Goal: Task Accomplishment & Management: Complete application form

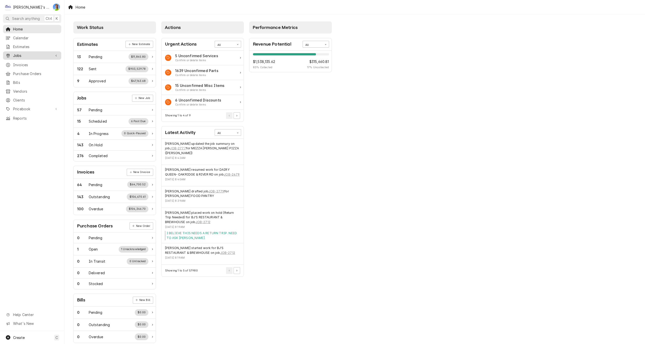
click at [27, 55] on span "Jobs" at bounding box center [32, 55] width 38 height 5
click at [30, 62] on span "Jobs" at bounding box center [36, 64] width 46 height 5
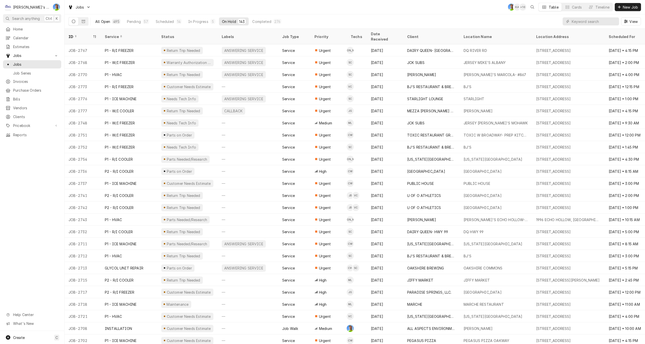
click at [100, 21] on div "All Open" at bounding box center [102, 21] width 15 height 5
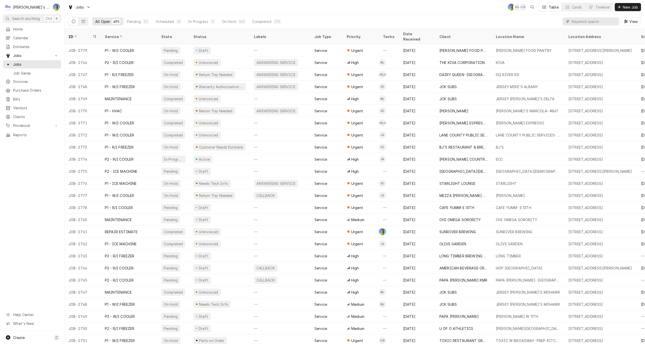
click at [580, 20] on input "Dynamic Content Wrapper" at bounding box center [594, 21] width 45 height 8
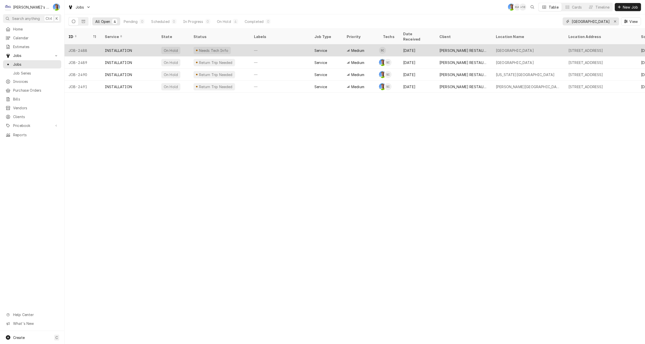
type input "[GEOGRAPHIC_DATA]"
click at [284, 47] on div "—" at bounding box center [280, 50] width 60 height 12
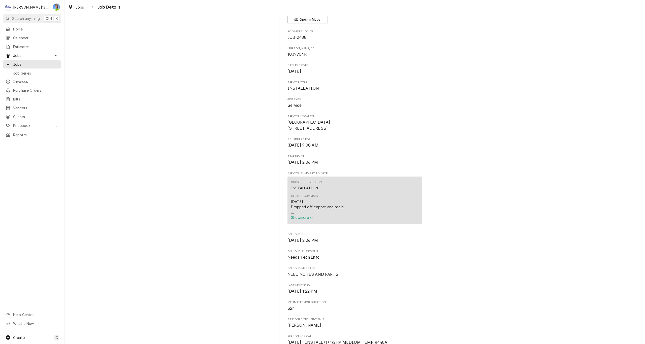
scroll to position [50, 0]
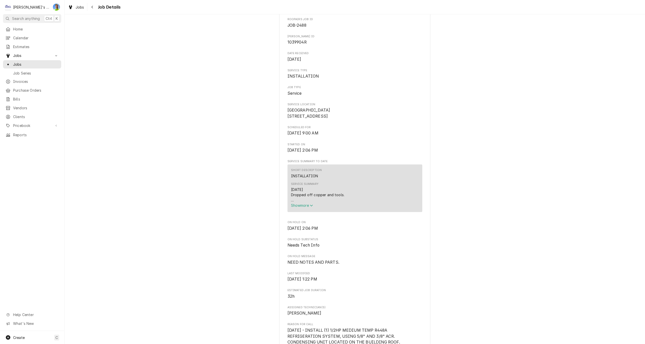
click at [301, 208] on span "Show more" at bounding box center [302, 205] width 22 height 4
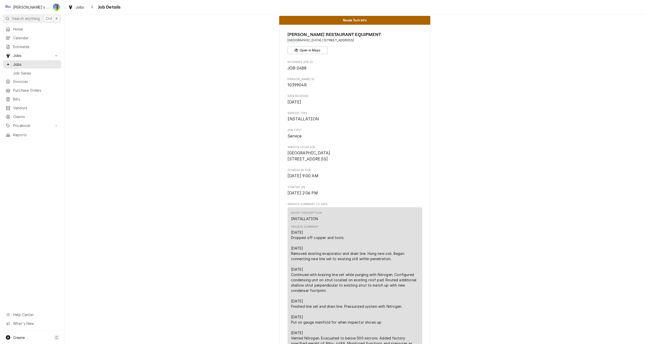
scroll to position [0, 0]
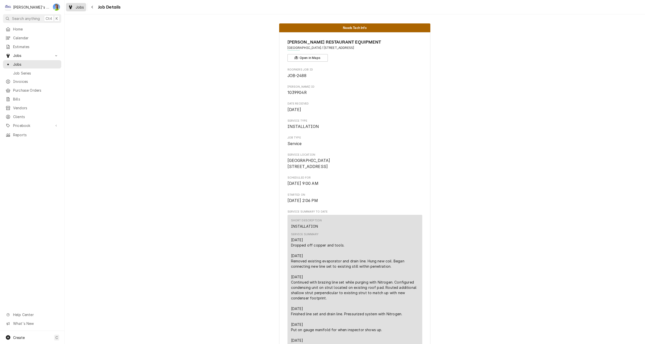
click at [74, 8] on div "Jobs" at bounding box center [76, 7] width 18 height 6
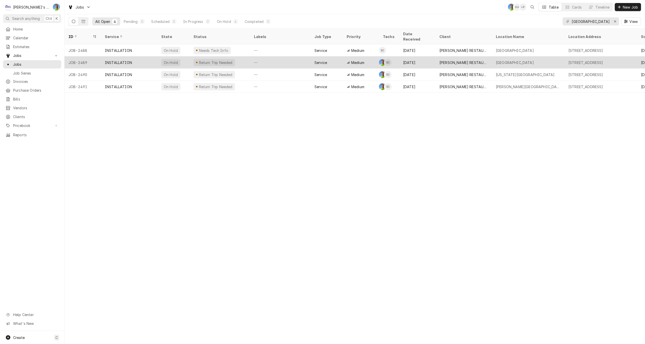
click at [327, 60] on div "Service" at bounding box center [320, 62] width 13 height 5
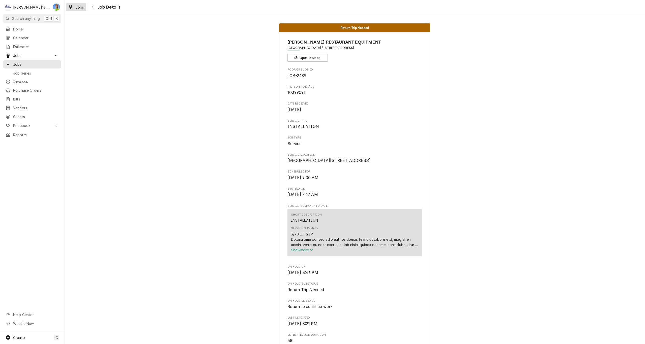
click at [74, 7] on div "Jobs" at bounding box center [76, 7] width 18 height 6
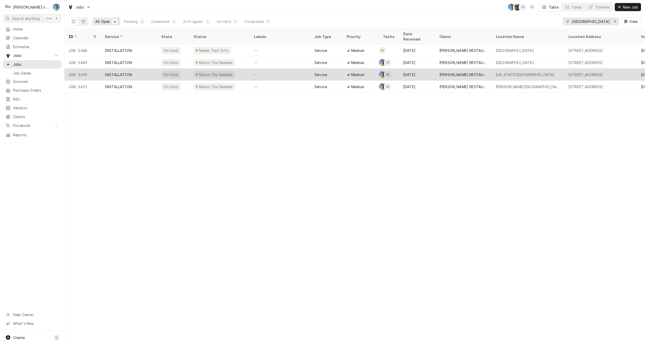
click at [207, 72] on div "Return Trip Needed" at bounding box center [215, 74] width 35 height 5
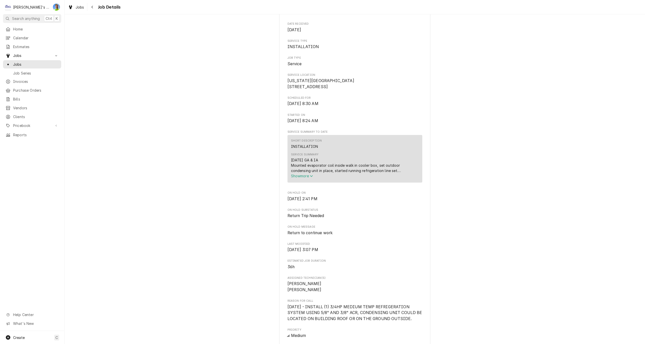
scroll to position [126, 0]
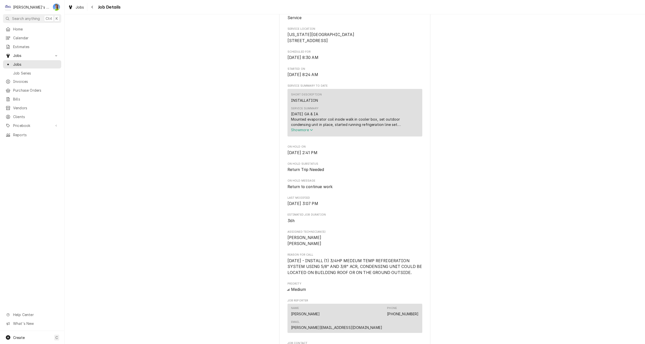
click at [297, 132] on span "Show more" at bounding box center [302, 130] width 22 height 4
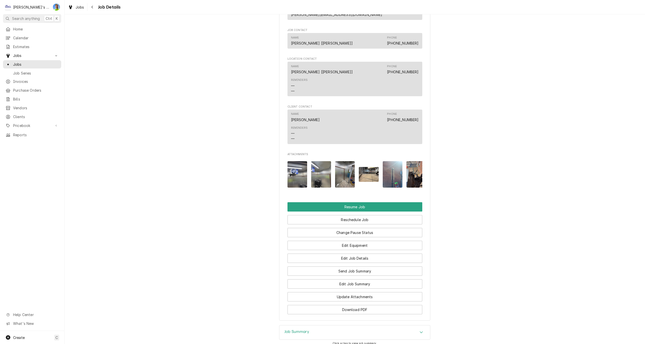
scroll to position [577, 0]
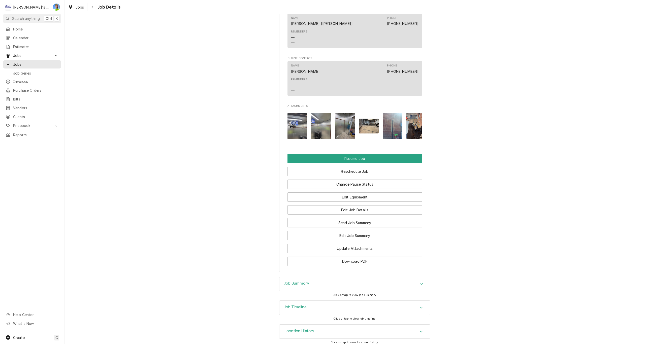
click at [288, 281] on h3 "Job Summary" at bounding box center [296, 283] width 25 height 5
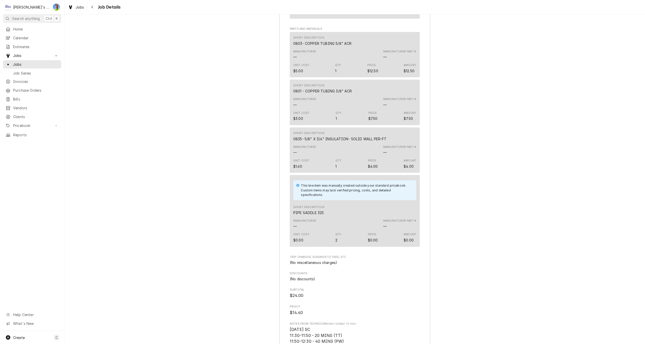
scroll to position [1106, 0]
click at [77, 9] on span "Jobs" at bounding box center [80, 7] width 9 height 5
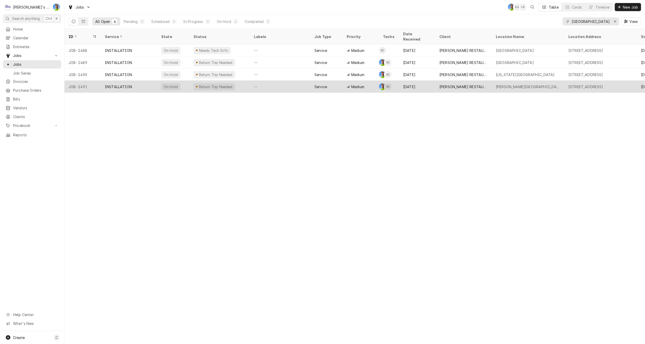
click at [152, 81] on div "INSTALLATION" at bounding box center [129, 87] width 56 height 12
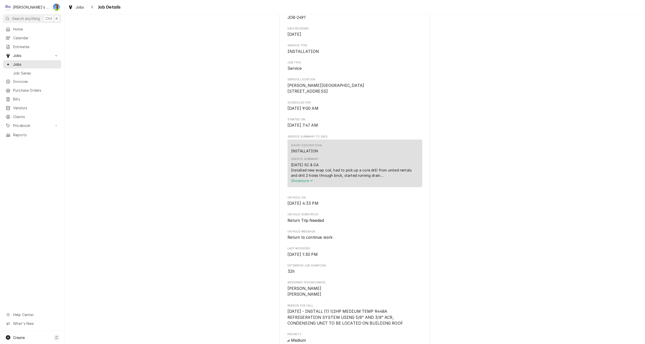
scroll to position [76, 0]
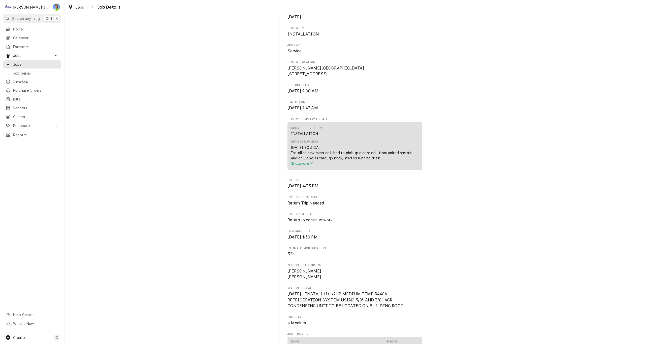
click at [310, 165] on icon "Service Summary" at bounding box center [311, 163] width 3 height 4
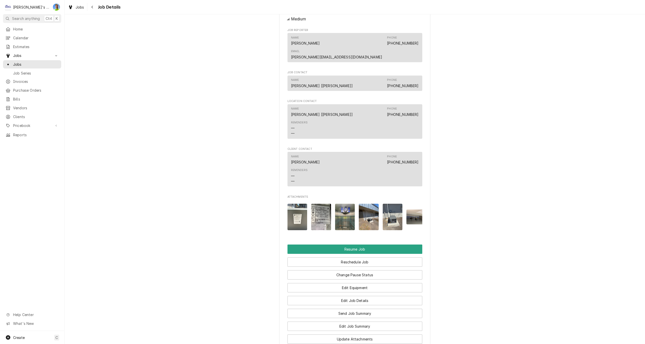
scroll to position [504, 0]
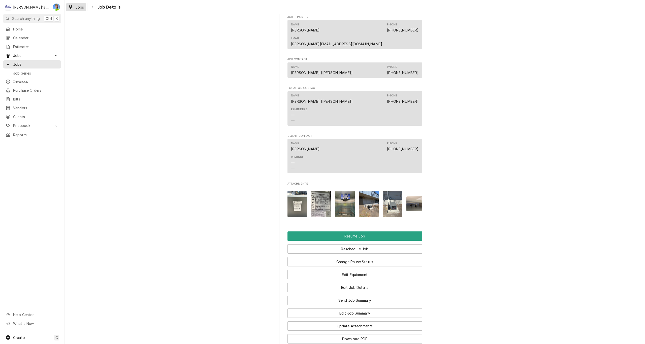
click at [76, 7] on span "Jobs" at bounding box center [80, 7] width 9 height 5
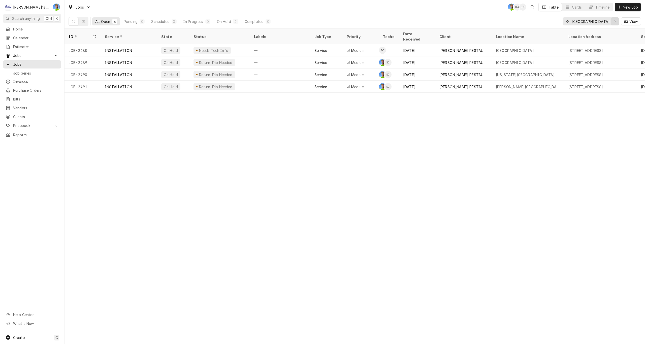
click at [613, 22] on div "Erase input" at bounding box center [614, 21] width 5 height 5
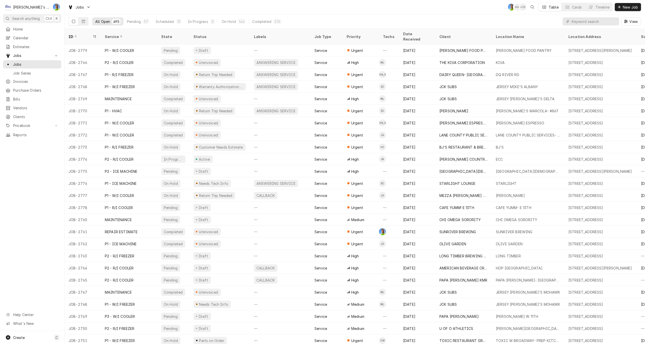
click at [289, 5] on div "Jobs GA KA + 10 Table Cards Timeline New Job" at bounding box center [354, 7] width 580 height 14
click at [23, 116] on span "Clients" at bounding box center [36, 116] width 46 height 5
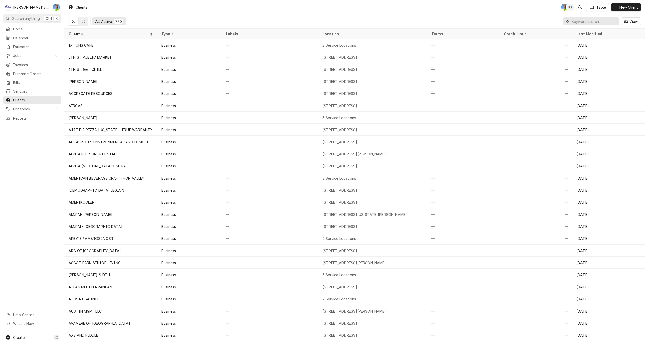
click at [591, 24] on input "Dynamic Content Wrapper" at bounding box center [594, 21] width 45 height 8
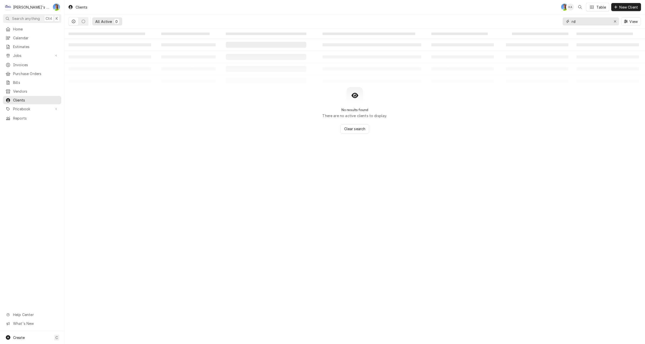
type input "r"
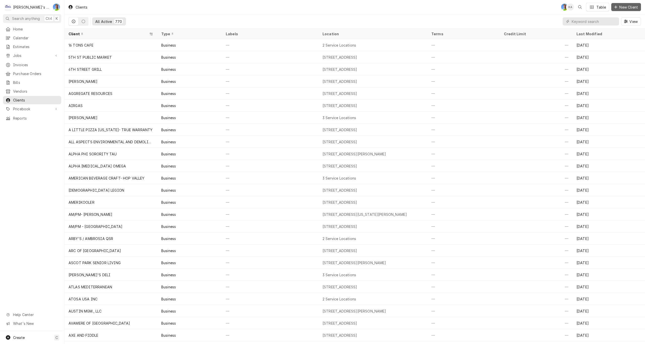
click at [620, 7] on span "New Client" at bounding box center [628, 7] width 21 height 5
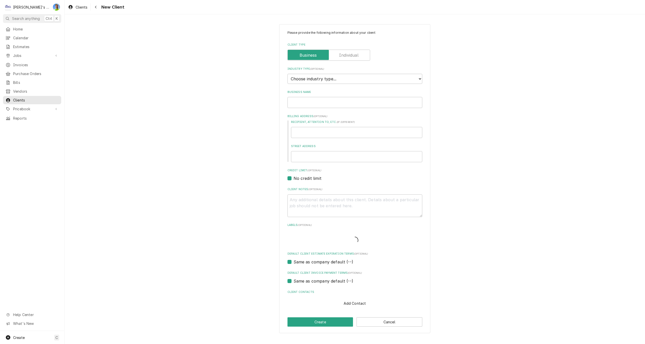
type textarea "x"
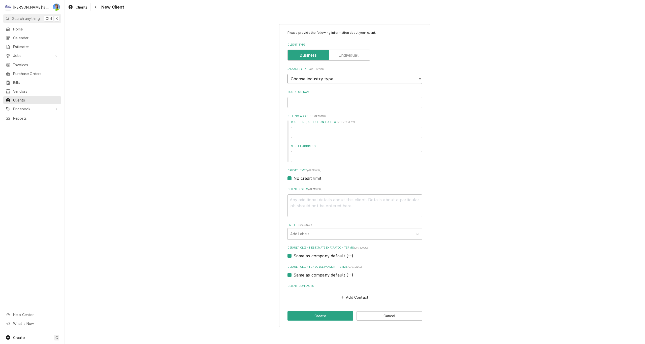
click at [338, 79] on select "Choose industry type... Residential Commercial Industrial Government" at bounding box center [354, 79] width 135 height 10
select select "2"
click at [287, 74] on select "Choose industry type... Residential Commercial Industrial Government" at bounding box center [354, 79] width 135 height 10
click at [325, 102] on input "Business Name" at bounding box center [354, 102] width 135 height 11
type textarea "x"
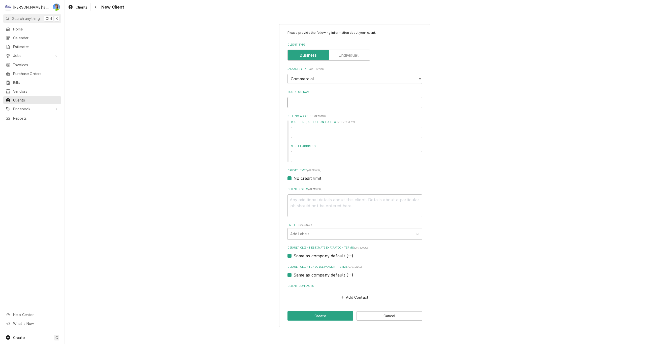
type input "r"
type textarea "x"
type input "re"
type textarea "x"
type input "ref"
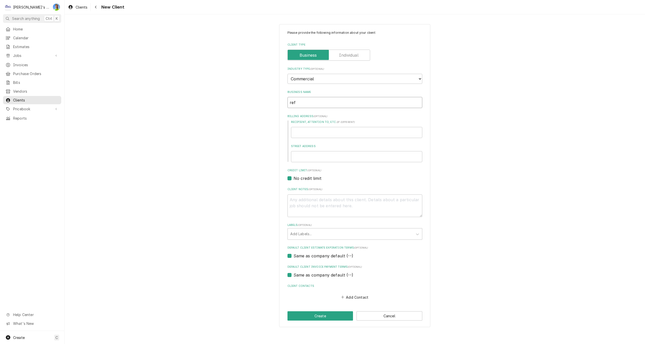
type textarea "x"
type input "refr"
type textarea "x"
type input "refri"
type textarea "x"
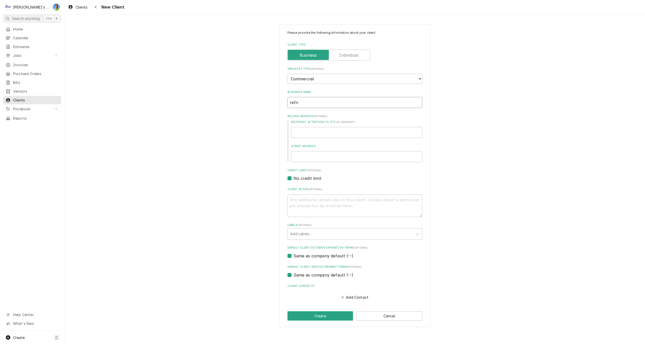
type input "refrig"
type textarea "x"
type input "refrige"
type textarea "x"
type input "refriger"
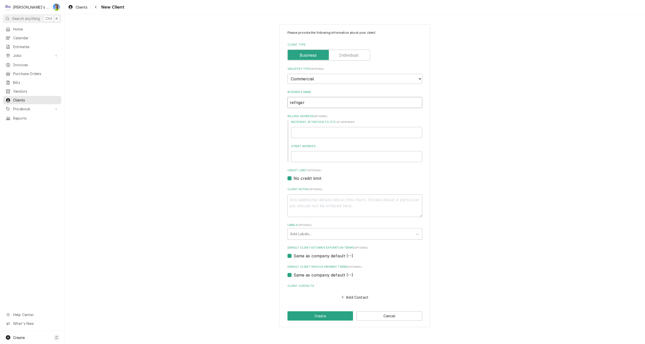
type textarea "x"
type input "refrigera"
type textarea "x"
type input "refrigerat"
type textarea "x"
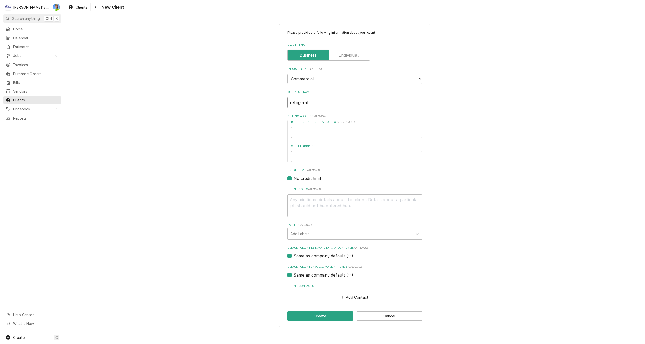
type input "refrigerati"
type textarea "x"
type input "refrigeratio"
type textarea "x"
type input "refrigeration"
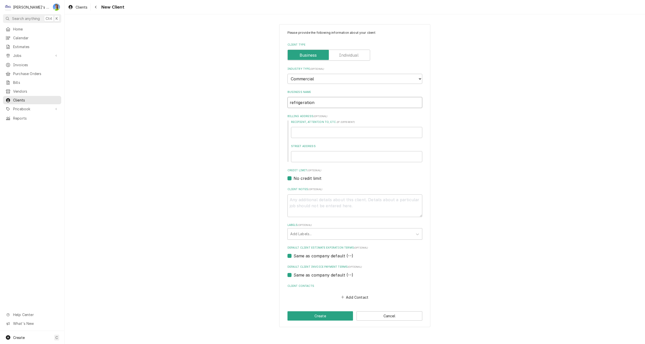
type textarea "x"
type input "refrigeratio"
type textarea "x"
type input "refrigerati"
type textarea "x"
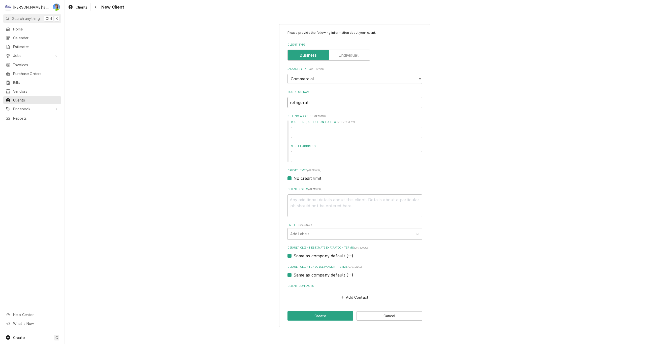
type input "refrigerat"
type textarea "x"
type input "refrigera"
type textarea "x"
type input "refriger"
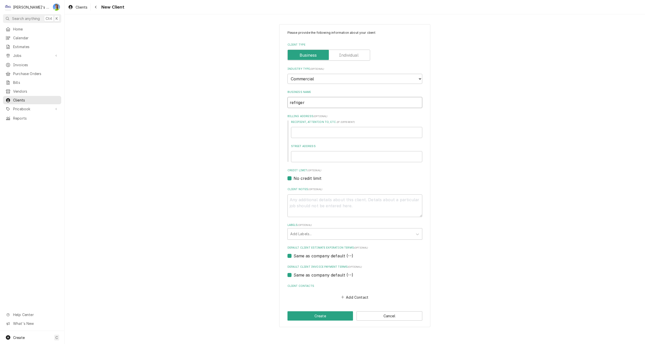
type textarea "x"
type input "refrige"
type textarea "x"
type input "refrig"
type textarea "x"
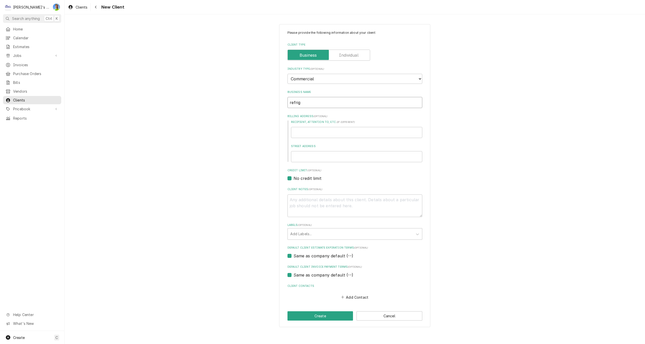
type input "refri"
type textarea "x"
type input "refr"
type textarea "x"
type input "ref"
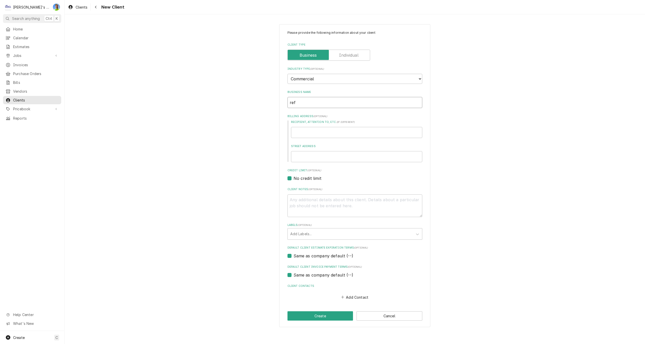
type textarea "x"
type input "re"
type textarea "x"
type input "r"
type textarea "x"
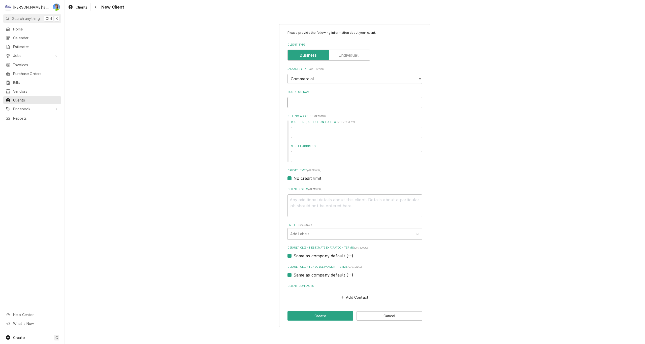
type textarea "x"
type input "R"
type textarea "x"
type input "RE"
type textarea "x"
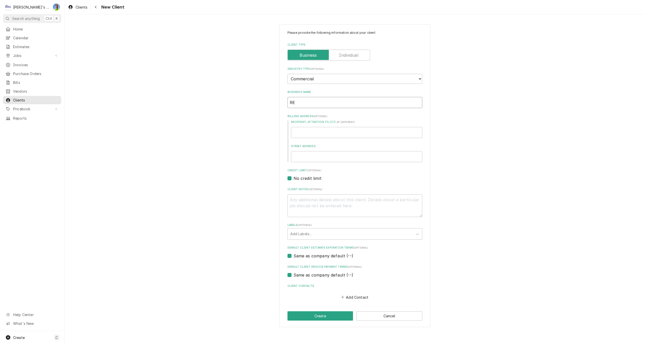
type input "REF"
type textarea "x"
type input "REFR"
type textarea "x"
type input "REFRI"
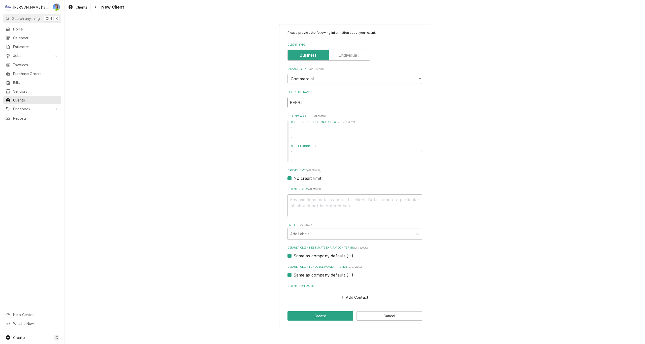
type textarea "x"
type input "REFRIG"
type textarea "x"
type input "REFRIGE"
type textarea "x"
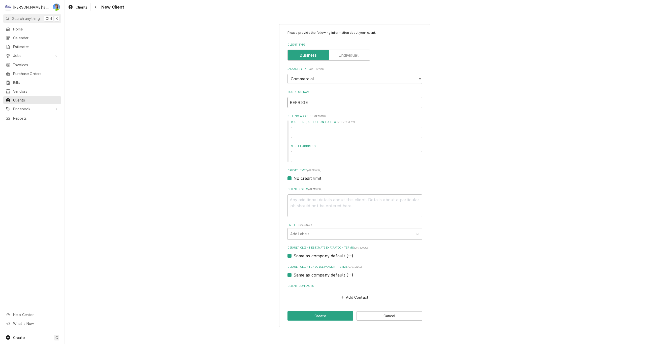
type input "REFRIGER"
type textarea "x"
type input "REFRIGERA"
type textarea "x"
type input "REFRIGERAT"
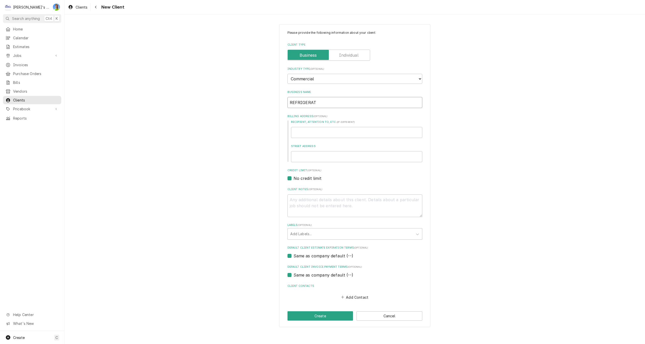
type textarea "x"
type input "REFRIGERATI"
type textarea "x"
type input "REFRIGERATIO"
type textarea "x"
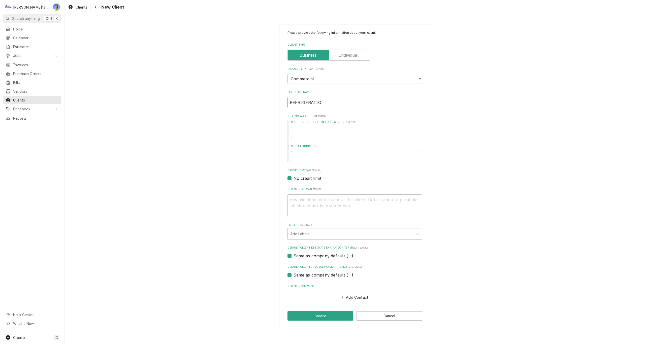
type input "REFRIGERATION"
type textarea "x"
type input "REFRIGERATION"
type textarea "x"
type input "REFRIGERATION D"
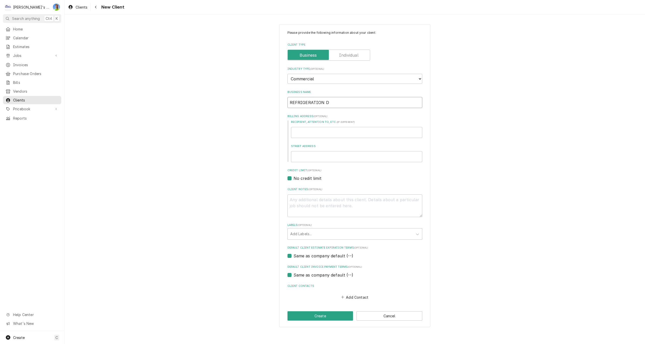
type textarea "x"
type input "REFRIGERATION DE"
type textarea "x"
type input "REFRIGERATION DES"
type textarea "x"
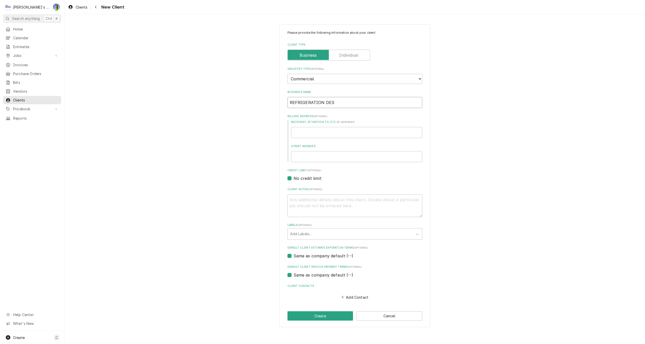
type input "REFRIGERATION DESI"
type textarea "x"
type input "REFRIGERATION DESIG"
type textarea "x"
type input "REFRIGERATION DESIGN"
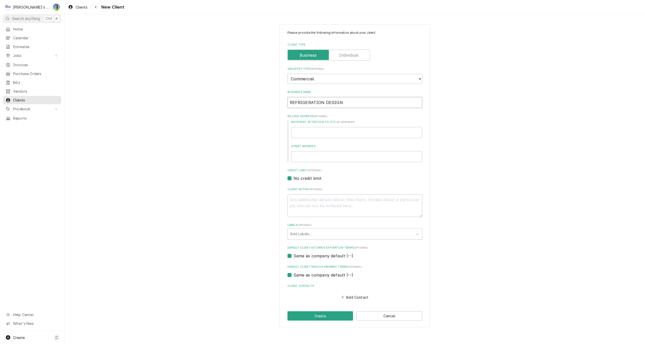
type textarea "x"
type input "REFRIGERATION DESIGNS"
type textarea "x"
type input "REFRIGERATION DESIGNS"
type textarea "x"
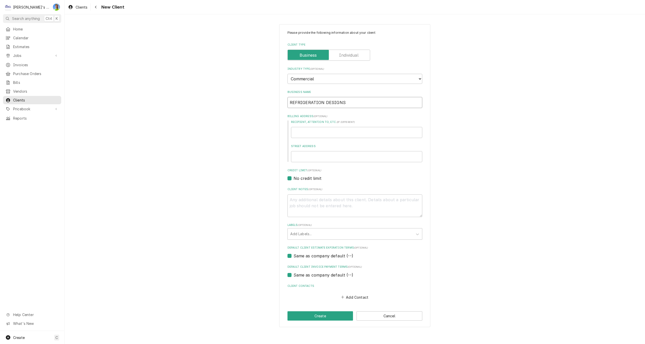
type input "REFRIGERATION DESIGNS T"
type textarea "x"
type input "REFRIGERATION DESIGNS TE"
type textarea "x"
type input "REFRIGERATION DESIGNS TEC"
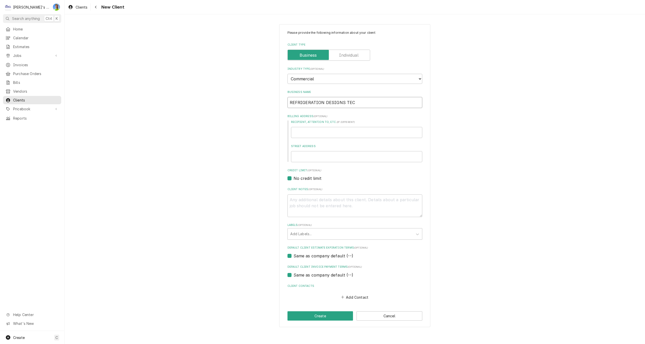
type textarea "x"
type input "REFRIGERATION DESIGNS TECH"
type textarea "x"
type input "REFRIGERATION DESIGNS TECHN"
type textarea "x"
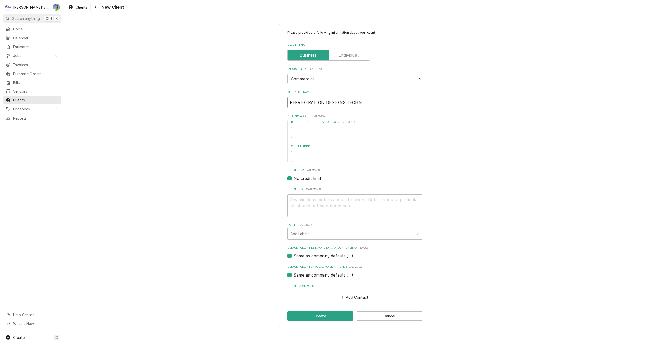
type input "REFRIGERATION DESIGNS TECHNO"
type textarea "x"
type input "REFRIGERATION DESIGNS TECHNOL"
type textarea "x"
type input "REFRIGERATION DESIGNS TECHNOLO"
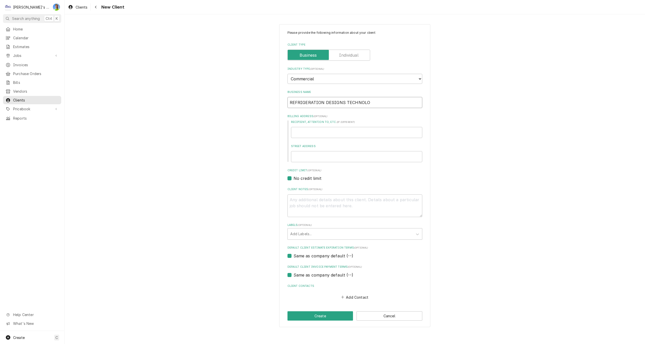
type textarea "x"
type input "REFRIGERATION DESIGNS TECHNOLOG"
type textarea "x"
type input "REFRIGERATION DESIGNS TECHNOLOGY"
type textarea "x"
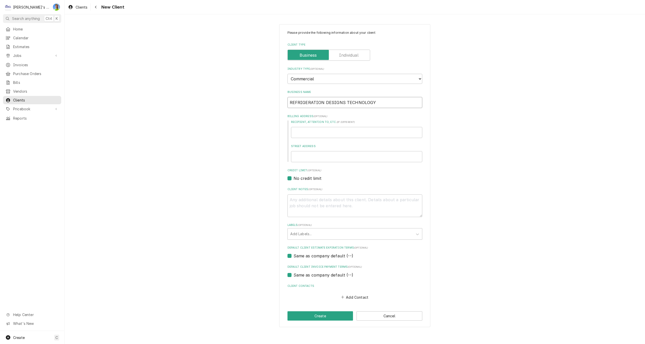
type input "REFRIGERATION DESIGNS TECHNOLOGY"
type textarea "x"
type input "REFRIGERATION DESIGNS TECHNOLOGY ("
type textarea "x"
type input "REFRIGERATION DESIGNS TECHNOLOGY (R"
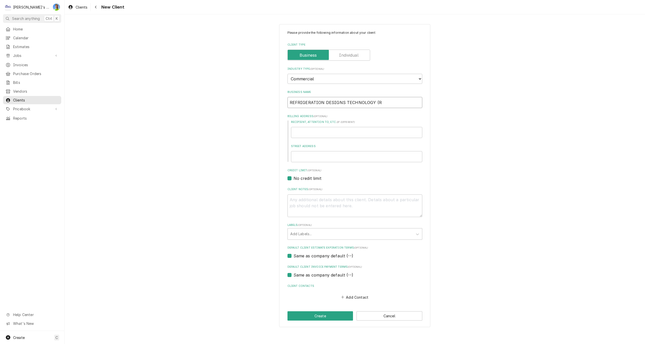
type textarea "x"
type input "REFRIGERATION DESIGNS TECHNOLOGY (RD"
type textarea "x"
type input "REFRIGERATION DESIGNS TECHNOLOGY (RDT"
type textarea "x"
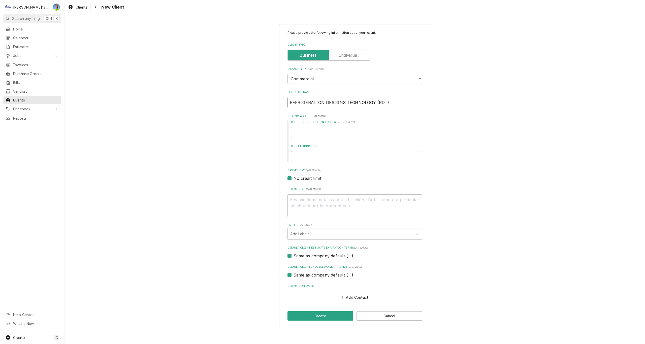
type input "REFRIGERATION DESIGNS TECHNOLOGY (RDT)"
type textarea "x"
type input "1"
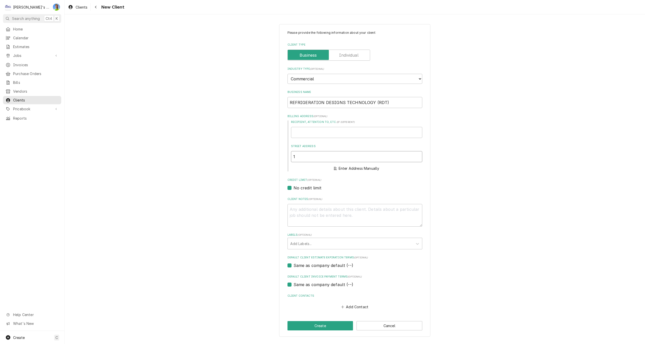
type textarea "x"
type input "18"
type textarea "x"
type input "180"
type textarea "x"
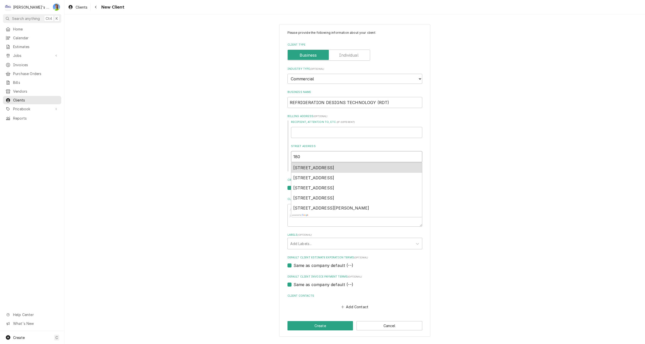
type input "1808"
type textarea "x"
type input "1808"
type textarea "x"
type input "1808 F"
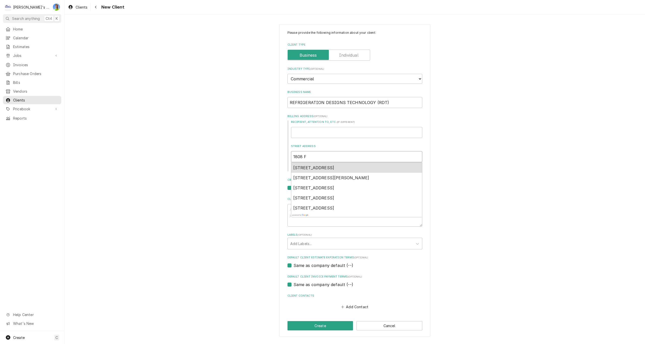
type textarea "x"
type input "1808 FM"
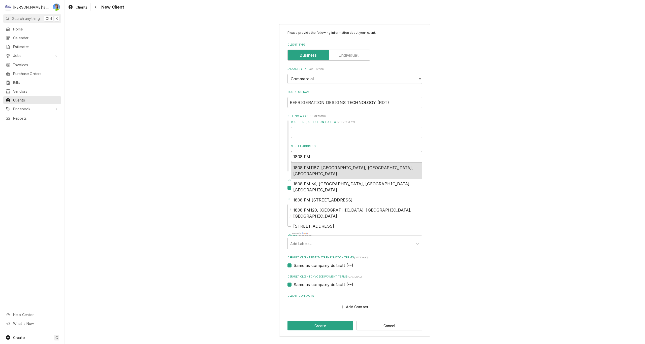
type textarea "x"
type input "1808 FM 66, Waxahachie, TX, USA"
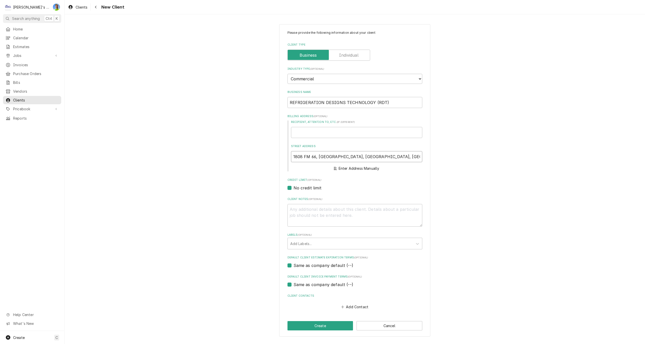
type textarea "x"
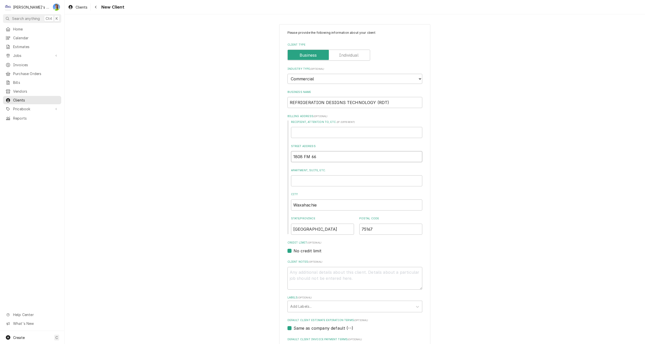
type input "1808 FM 66"
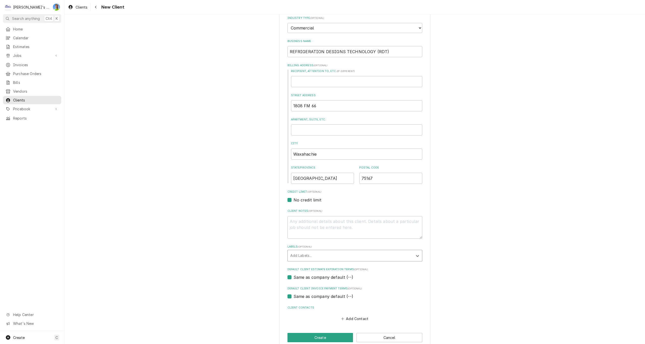
scroll to position [60, 0]
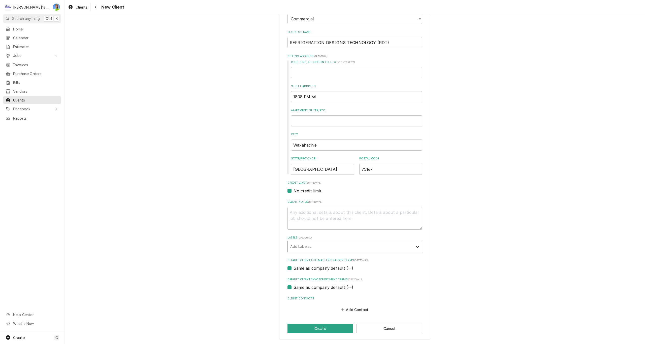
click at [417, 246] on icon "Labels" at bounding box center [417, 246] width 5 height 5
click at [347, 310] on button "Add Contact" at bounding box center [354, 309] width 29 height 7
type textarea "x"
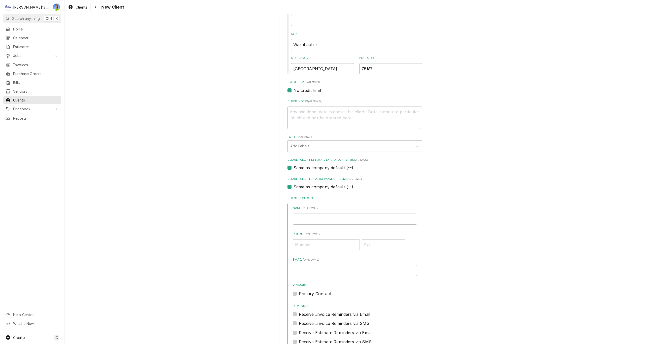
scroll to position [161, 0]
click at [323, 247] on input "Phone ( optional )" at bounding box center [326, 244] width 67 height 11
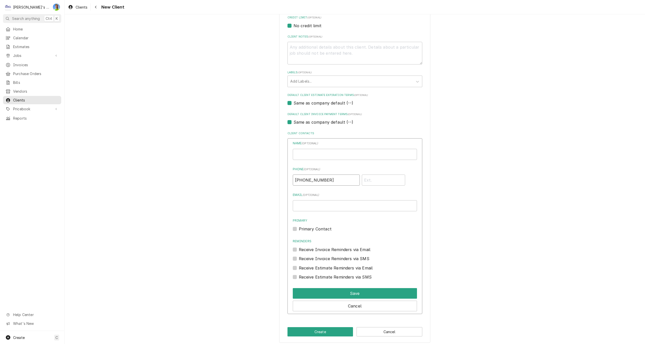
scroll to position [228, 0]
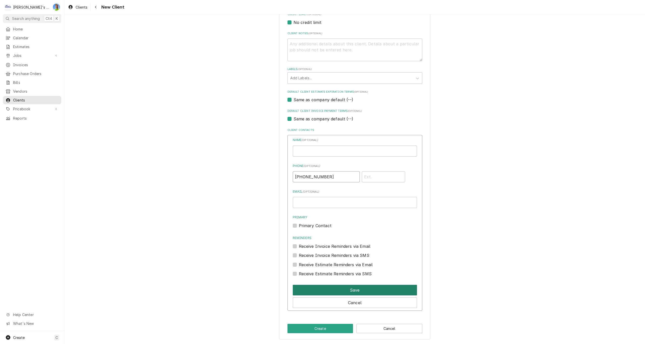
type input "(972) 937-3215"
click at [330, 293] on button "Save" at bounding box center [355, 290] width 124 height 11
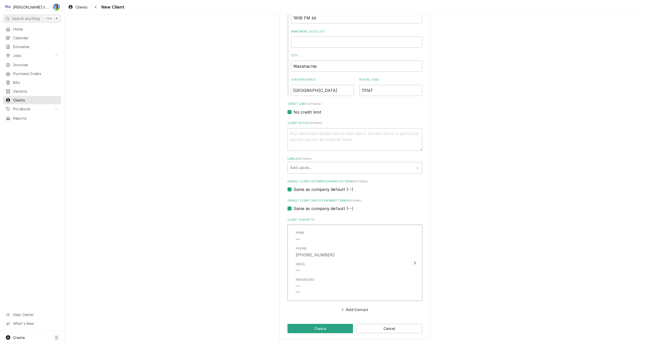
scroll to position [139, 0]
click at [330, 330] on button "Create" at bounding box center [320, 328] width 66 height 9
type textarea "x"
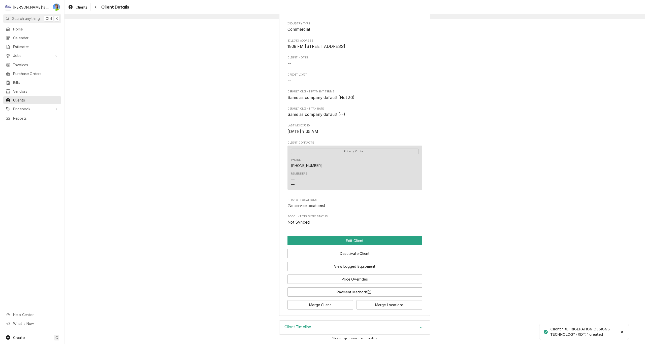
scroll to position [44, 0]
click at [361, 241] on button "Edit Client" at bounding box center [354, 240] width 135 height 9
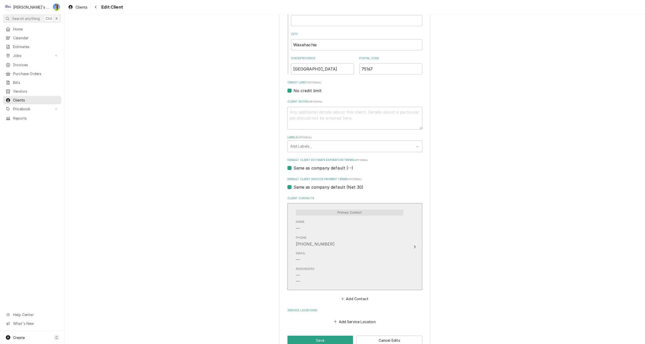
scroll to position [172, 0]
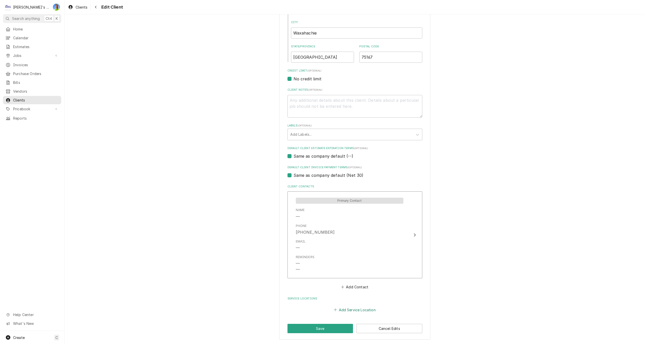
click at [359, 310] on button "Add Service Location" at bounding box center [354, 309] width 43 height 7
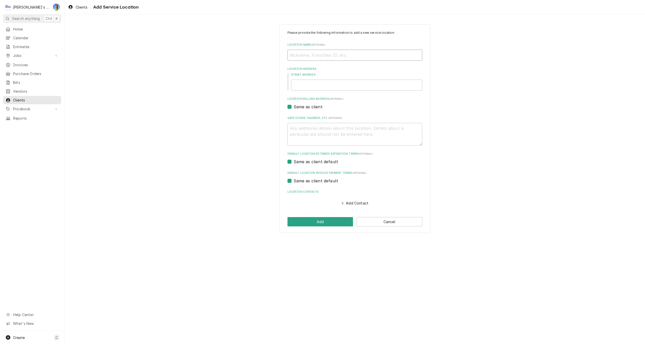
click at [304, 56] on input "Location Name ( optional )" at bounding box center [354, 55] width 135 height 11
type textarea "x"
type input "R"
type textarea "x"
type input "RD"
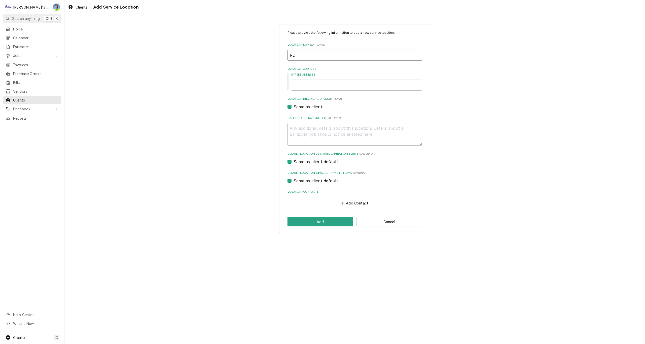
type textarea "x"
type input "RDT"
type textarea "x"
type input "1"
type textarea "x"
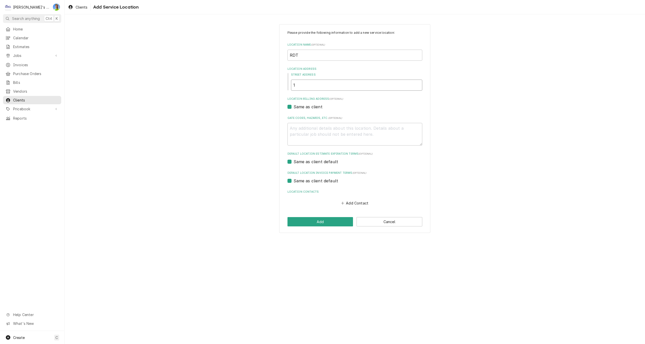
type input "18"
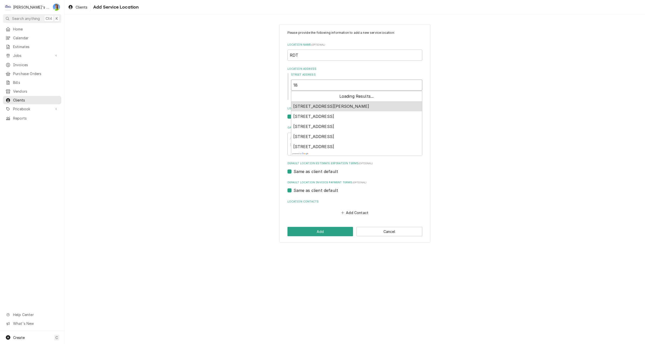
type textarea "x"
type input "180"
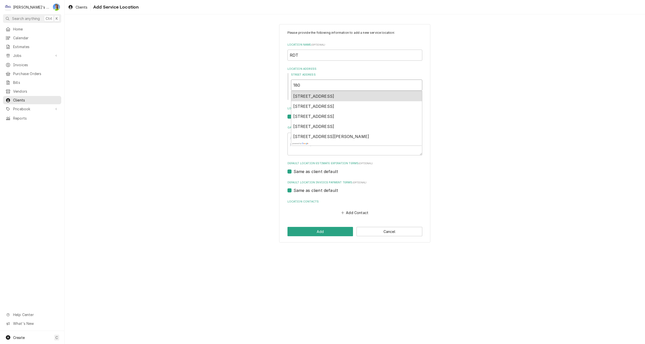
type textarea "x"
type input "1808"
type textarea "x"
type input "1808"
type textarea "x"
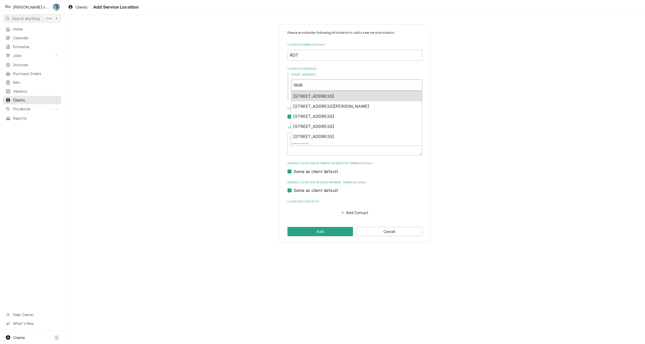
type input "1808 F"
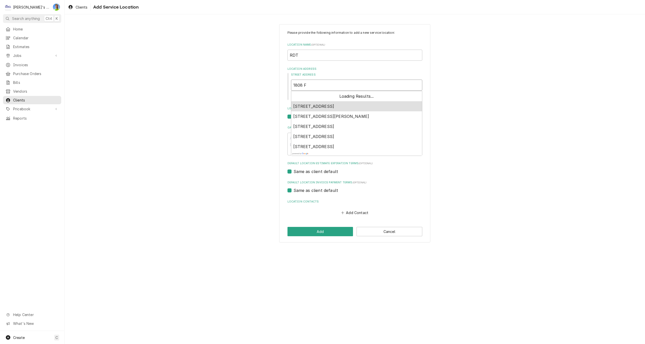
type textarea "x"
type input "1808 FM"
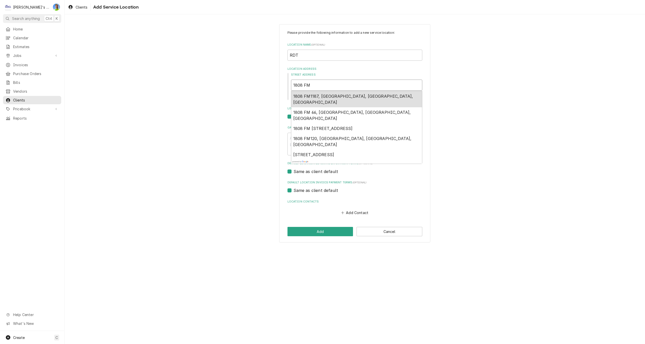
type textarea "x"
type input "1808 FM 66, Waxahachie, TX, USA"
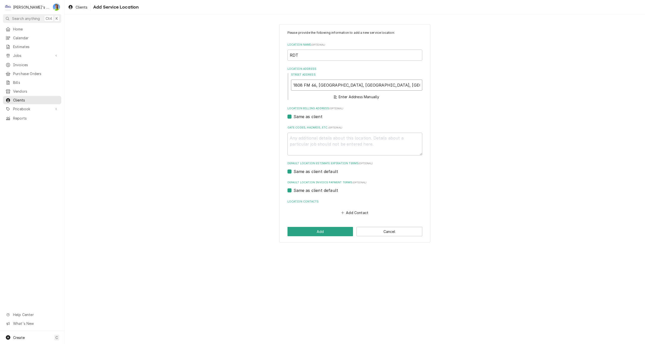
type textarea "x"
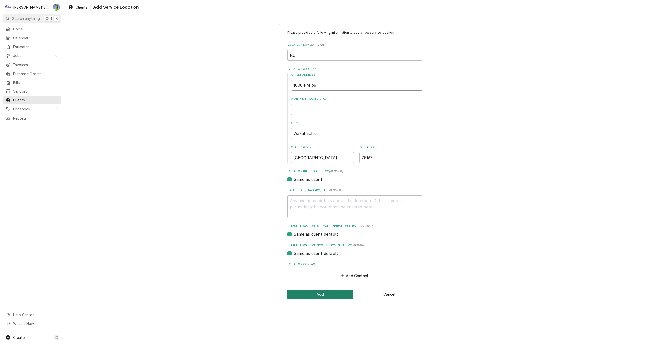
type input "1808 FM 66"
click at [336, 295] on button "Add" at bounding box center [320, 294] width 66 height 9
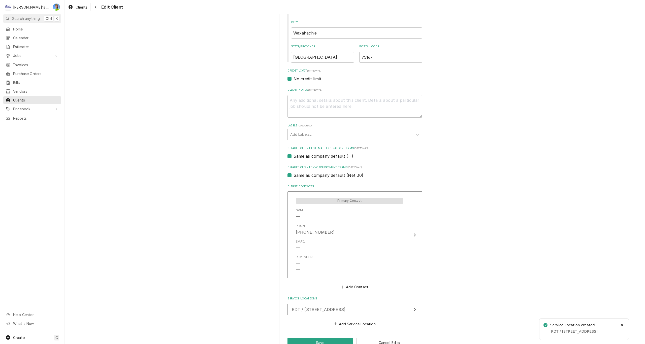
scroll to position [186, 0]
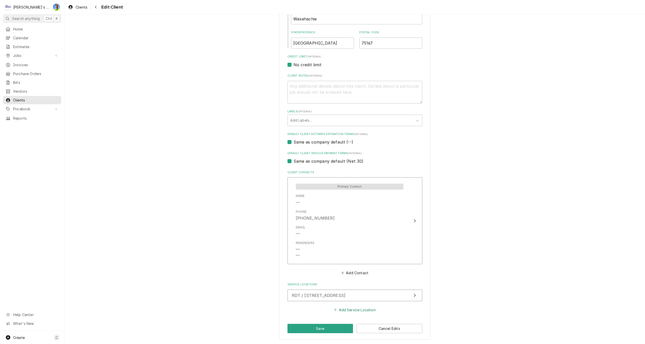
click at [340, 309] on button "Add Service Location" at bounding box center [354, 309] width 43 height 7
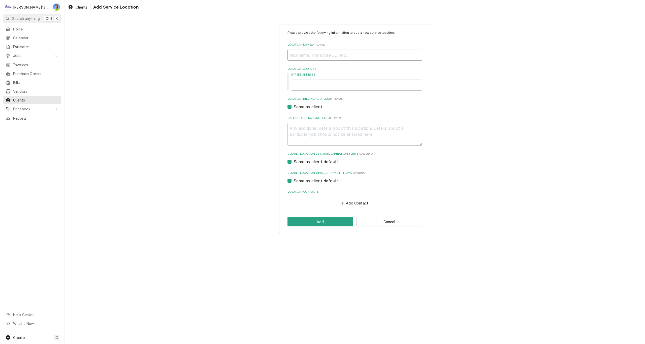
click at [303, 54] on input "Location Name ( optional )" at bounding box center [354, 55] width 135 height 11
type textarea "x"
type input "M"
type textarea "x"
type input "MO"
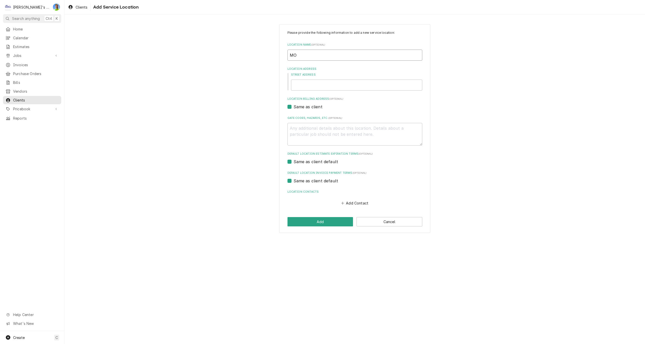
type textarea "x"
type input "MOR"
type textarea "x"
type input "MORN"
type textarea "x"
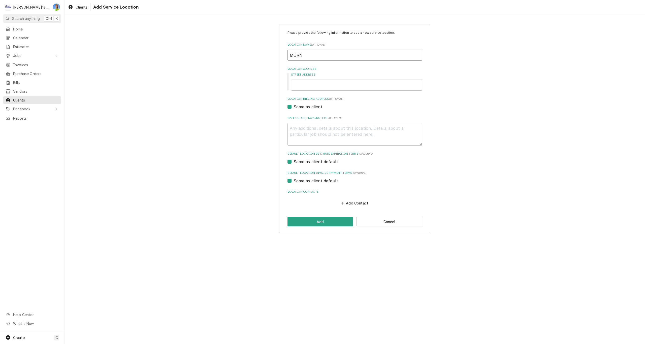
type input "MORNI"
type textarea "x"
type input "MORNIN"
type textarea "x"
type input "MORNING"
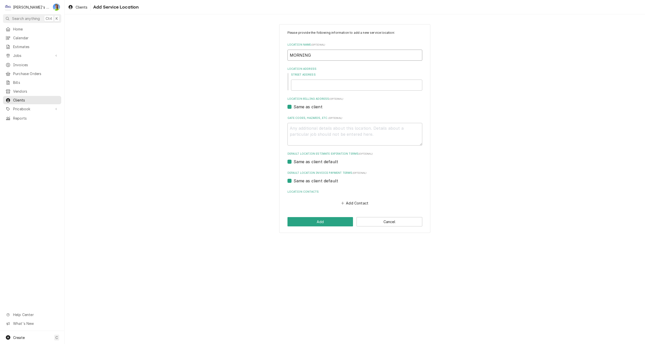
type textarea "x"
type input "MORNINGS"
type textarea "x"
type input "MORNINGSI"
type textarea "x"
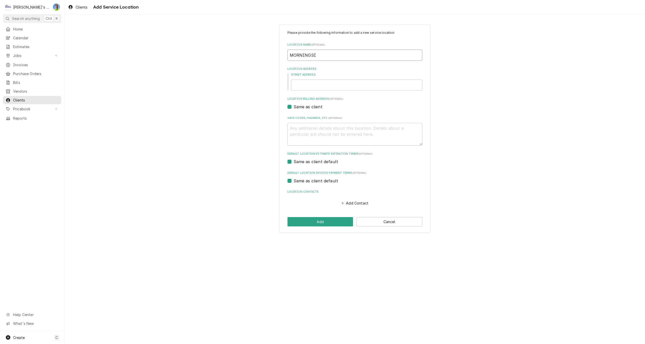
type input "MORNINGSID"
type textarea "x"
type input "MORNINGSIDE"
type textarea "x"
type input "MORNINGSIDE"
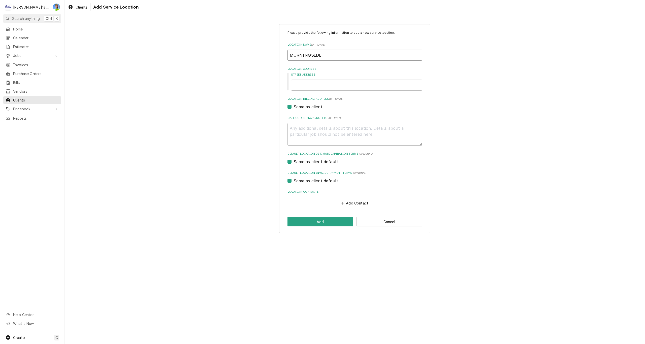
type textarea "x"
type input "MORNINGSIDE E"
type textarea "x"
type input "MORNINGSIDE EL"
type textarea "x"
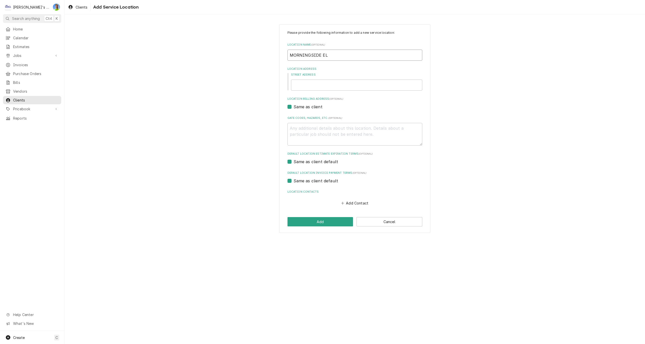
type input "MORNINGSIDE ELE"
type textarea "x"
type input "MORNINGSIDE ELEM"
type textarea "x"
type input "MORNINGSIDE ELEME"
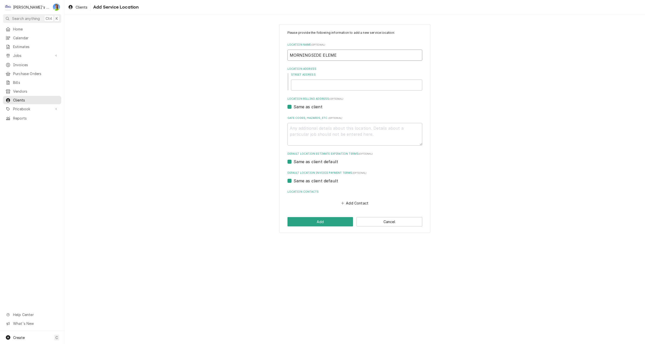
type textarea "x"
type input "MORNINGSIDE ELEMEN"
type textarea "x"
type input "MORNINGSIDE ELEMENT"
type textarea "x"
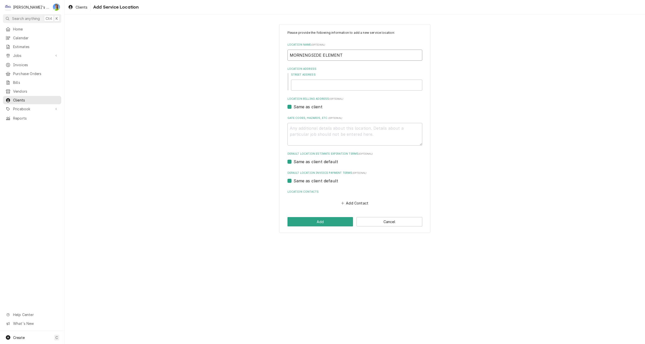
type input "MORNINGSIDE ELEMENTA"
type textarea "x"
type input "MORNINGSIDE ELEMENTAR"
type textarea "x"
type input "MORNINGSIDE ELEMENTARY"
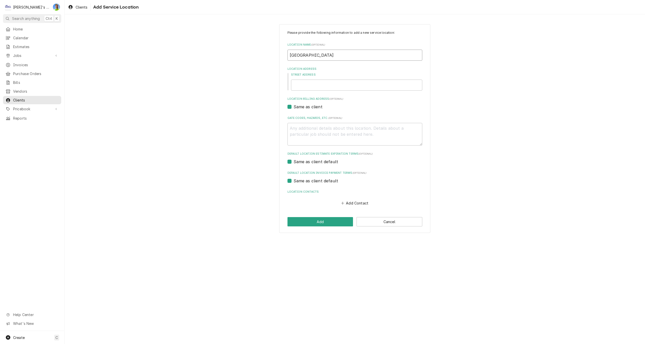
type textarea "x"
type input "MORNINGSIDE ELEMENTARY"
type textarea "x"
type input "MORNINGSIDE ELEMENTARY S"
type textarea "x"
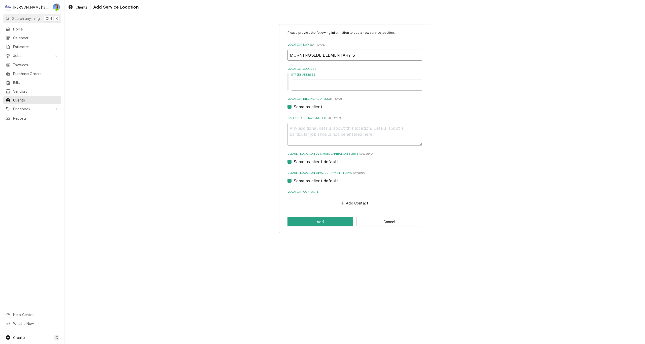
type input "MORNINGSIDE ELEMENTARY SC"
type textarea "x"
type input "MORNINGSIDE ELEMENTARY SCH"
type textarea "x"
type input "MORNINGSIDE ELEMENTARY SCHO"
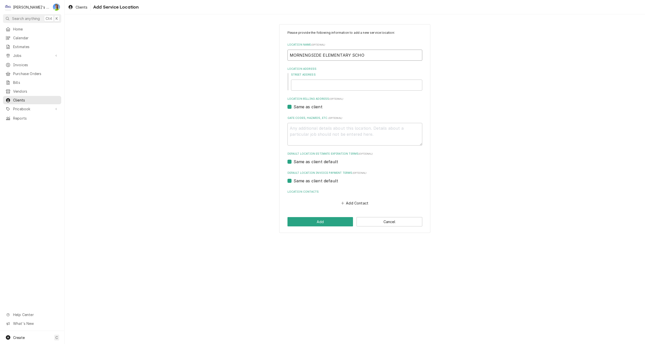
type textarea "x"
type input "MORNINGSIDE ELEMENTARY SCHOO"
type textarea "x"
type input "MORNINGSIDE ELEMENTARY SCHOOL"
type textarea "x"
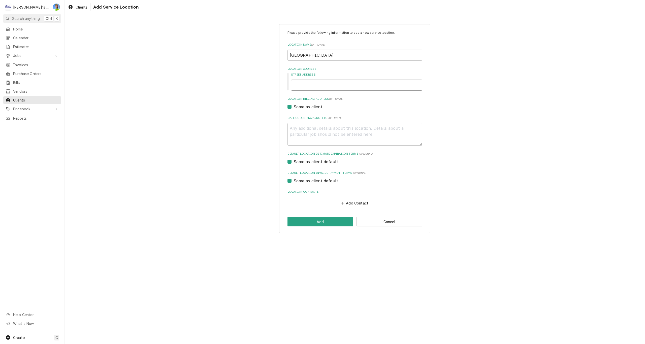
type input "3"
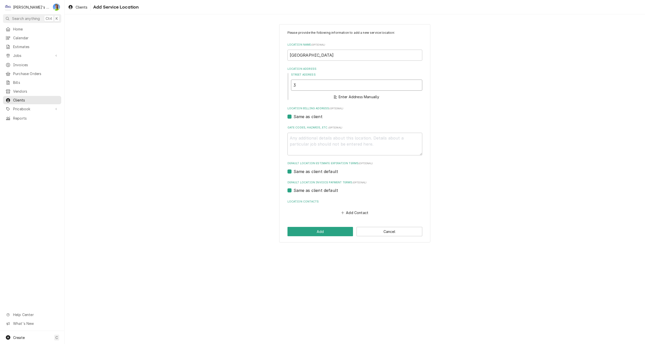
type textarea "x"
type input "35"
type textarea "x"
type input "351"
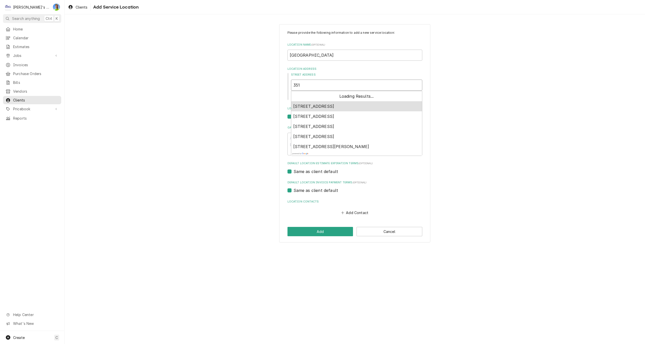
type textarea "x"
type input "3513"
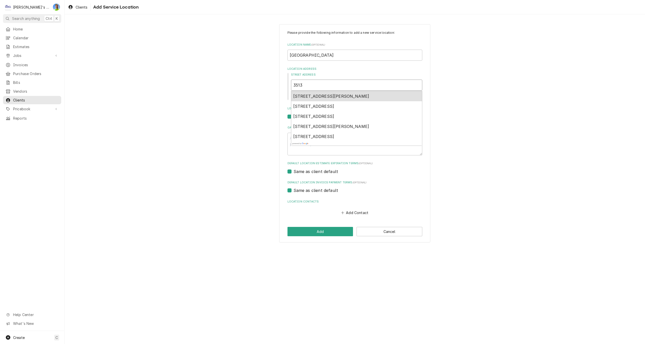
type textarea "x"
type input "3513"
type textarea "x"
type input "3513 1"
type textarea "x"
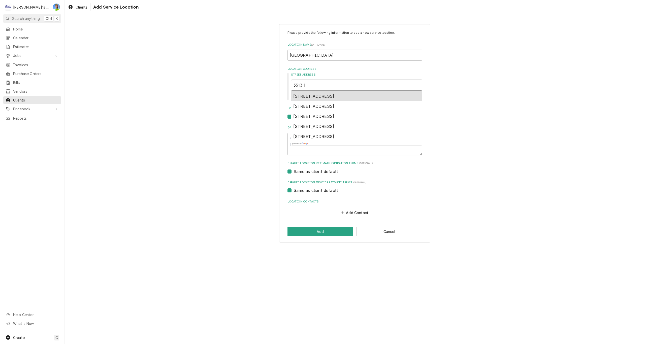
type input "3513 12"
type textarea "x"
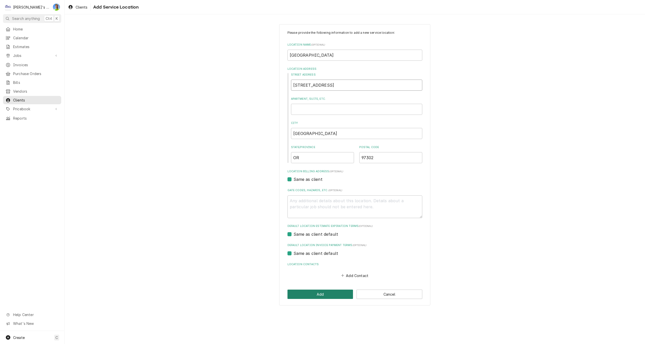
type input "3513 12th St SE"
click at [312, 296] on button "Add" at bounding box center [320, 294] width 66 height 9
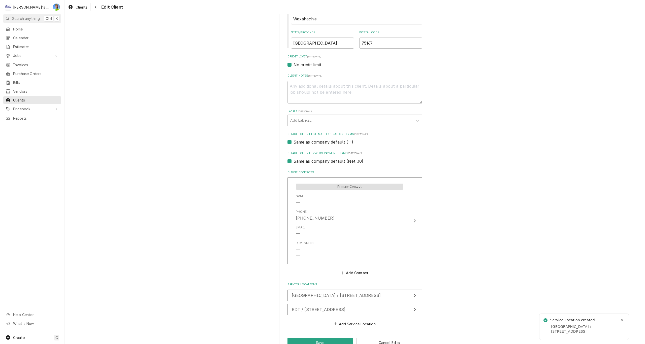
scroll to position [200, 0]
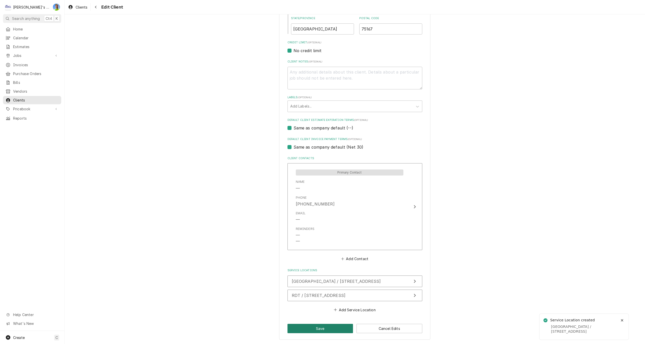
click at [321, 325] on button "Save" at bounding box center [320, 328] width 66 height 9
type textarea "x"
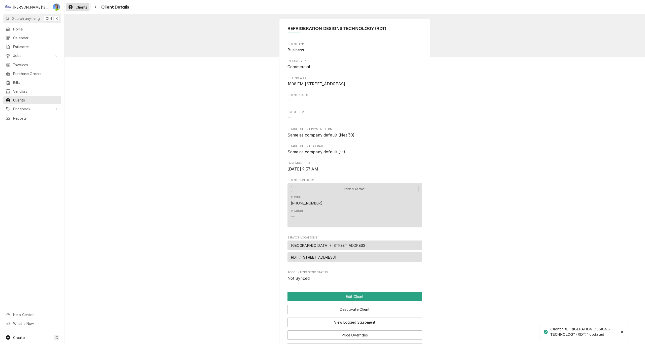
click at [74, 5] on div "Clients" at bounding box center [77, 7] width 21 height 6
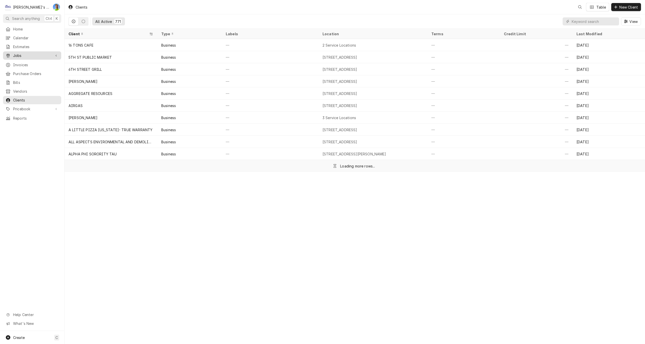
click at [20, 51] on link "Jobs" at bounding box center [32, 55] width 58 height 8
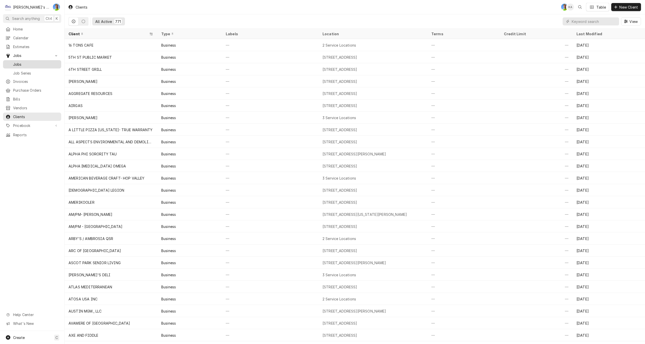
click at [20, 62] on span "Jobs" at bounding box center [36, 64] width 46 height 5
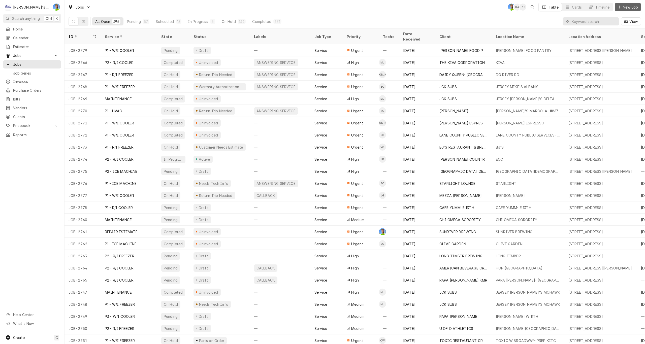
click at [629, 6] on span "New Job" at bounding box center [630, 7] width 17 height 5
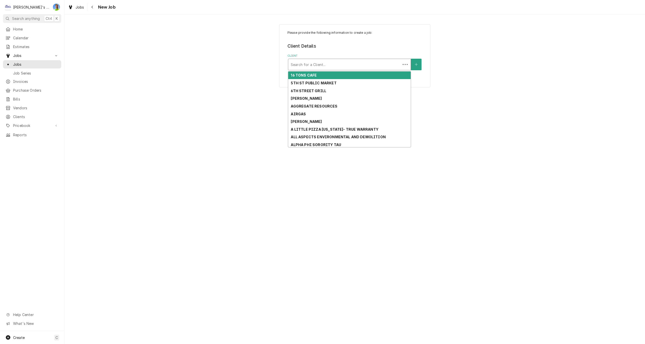
click at [336, 62] on div "Client" at bounding box center [344, 64] width 107 height 9
type input "RDT"
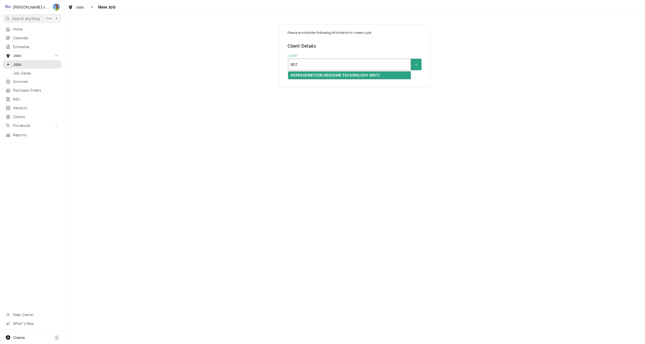
click at [339, 74] on strong "REFRIGERATION DESIGNS TECHNOLOGY (RDT)" at bounding box center [335, 75] width 89 height 4
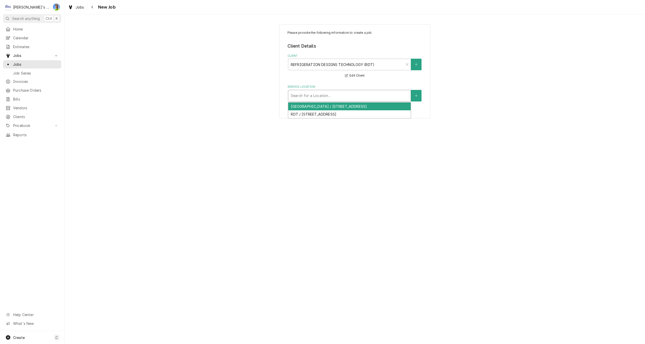
click at [333, 96] on div "Service Location" at bounding box center [349, 95] width 117 height 9
click at [331, 109] on div "[GEOGRAPHIC_DATA] / [STREET_ADDRESS]" at bounding box center [349, 107] width 122 height 8
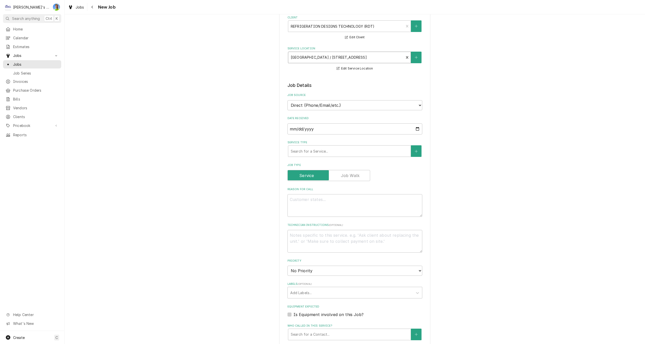
scroll to position [50, 0]
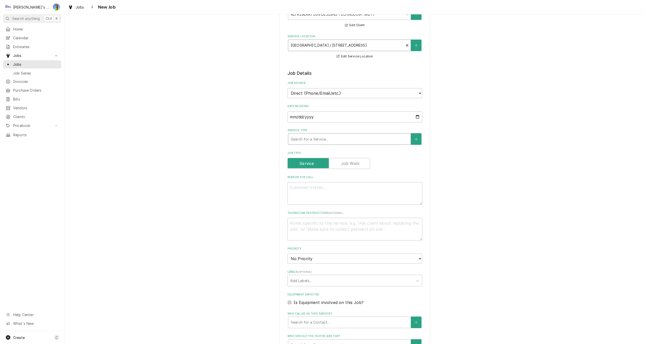
click at [320, 142] on div "Service Type" at bounding box center [349, 139] width 117 height 9
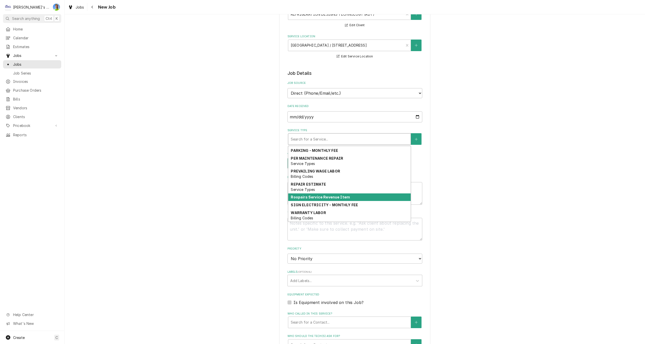
scroll to position [377, 0]
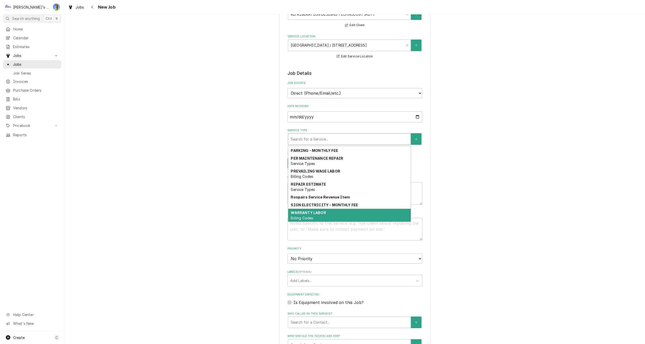
click at [328, 215] on div "WARRANTY LABOR Billing Codes" at bounding box center [349, 215] width 122 height 13
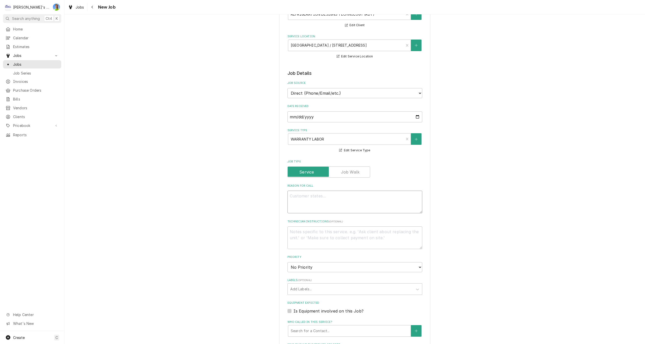
click at [327, 197] on textarea "Reason For Call" at bounding box center [354, 202] width 135 height 23
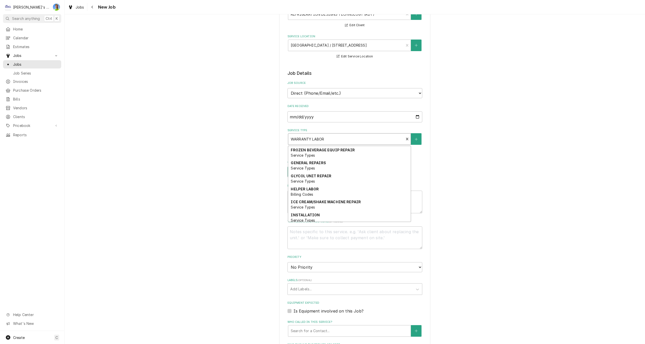
click at [375, 142] on div "Service Type" at bounding box center [346, 139] width 111 height 9
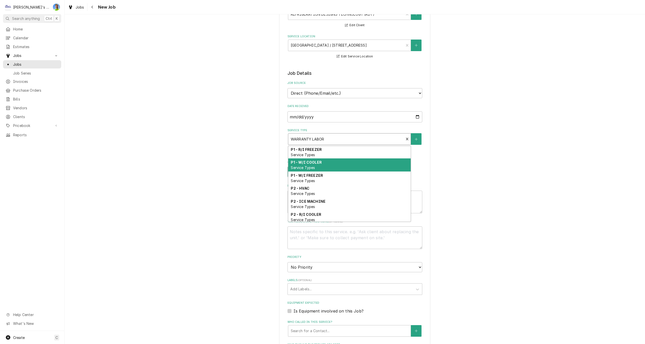
scroll to position [175, 0]
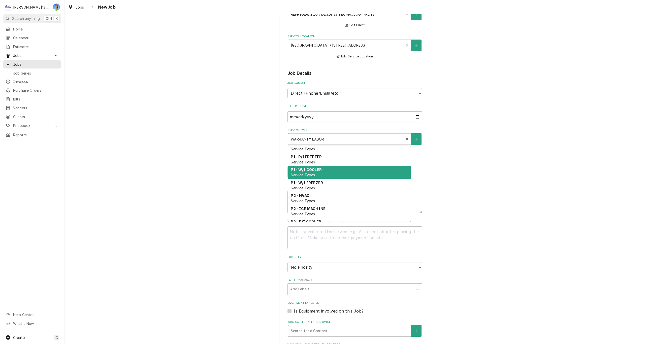
click at [333, 169] on div "P1 - W/I COOLER Service Types" at bounding box center [349, 172] width 122 height 13
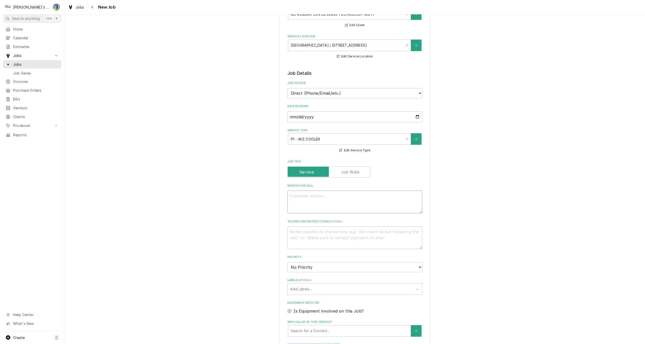
click at [329, 195] on textarea "Reason For Call" at bounding box center [354, 202] width 135 height 23
type textarea "x"
type textarea "D"
type textarea "x"
type textarea "DU"
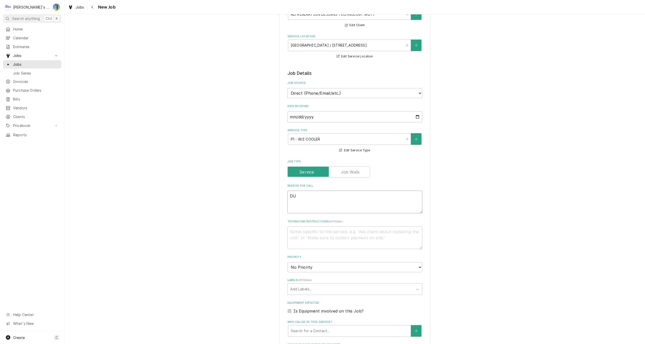
type textarea "x"
type textarea "DUR"
type textarea "x"
type textarea "DURI"
type textarea "x"
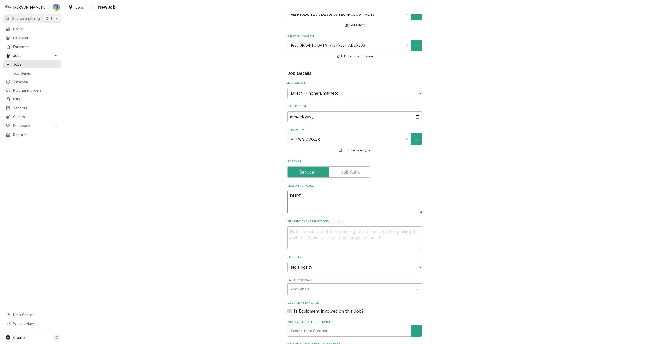
type textarea "DURIN"
type textarea "x"
type textarea "DURING"
type textarea "x"
type textarea "DURING"
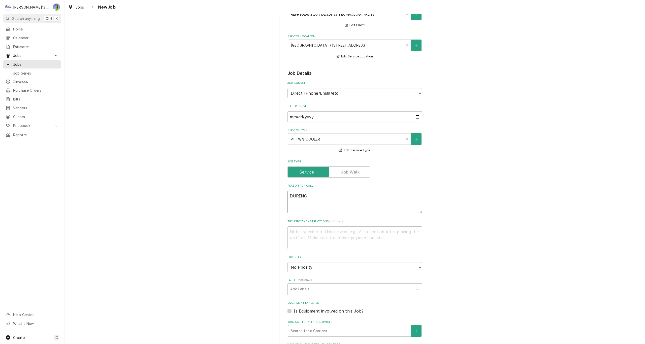
type textarea "x"
type textarea "DURING S"
type textarea "x"
type textarea "DURING ST"
type textarea "x"
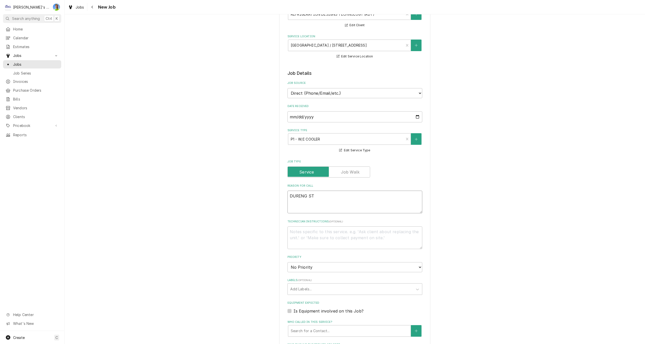
type textarea "DURING STA"
type textarea "x"
type textarea "DURING STAR"
type textarea "x"
type textarea "DURING START"
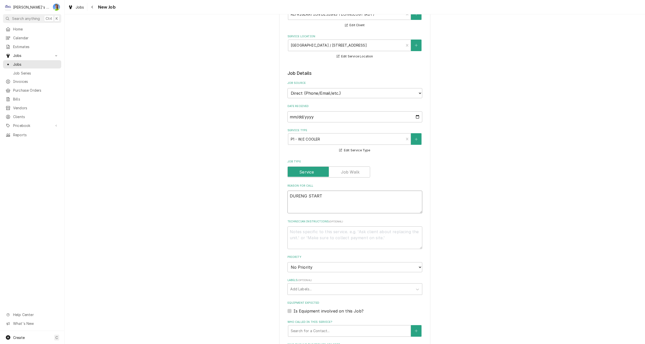
type textarea "x"
type textarea "DURING START"
type textarea "x"
type textarea "DURING START U"
type textarea "x"
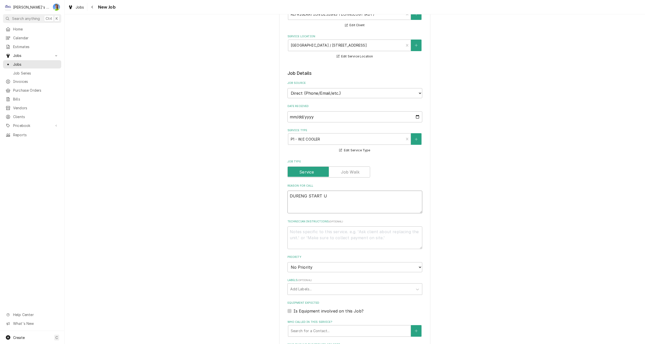
type textarea "DURING START UP"
type textarea "x"
type textarea "DURING START UP"
type textarea "x"
type textarea "DURING START UP O"
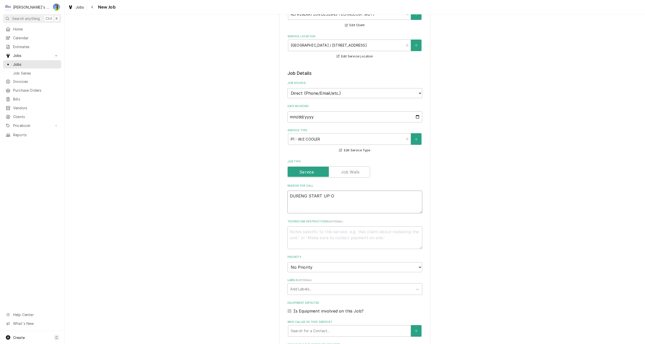
type textarea "x"
type textarea "DURING START UP OF"
type textarea "x"
type textarea "DURING START UP OF"
type textarea "x"
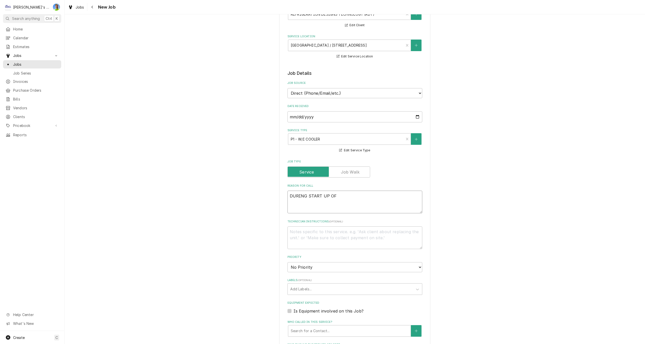
type textarea "DURING START UP OF N"
type textarea "x"
type textarea "DURING START UP OF NE"
type textarea "x"
type textarea "DURING START UP OF NEW"
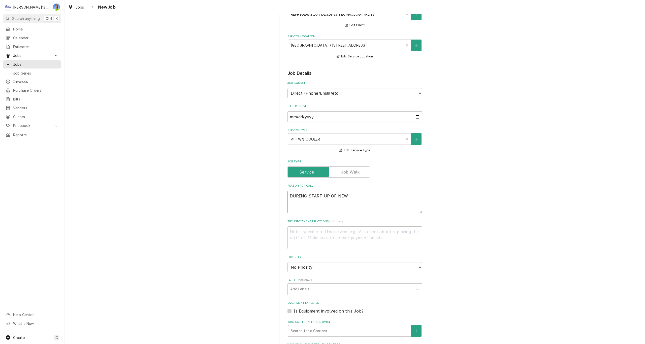
type textarea "x"
type textarea "DURING START UP OF NEW"
type textarea "x"
type textarea "DURING START UP OF NEW E"
type textarea "x"
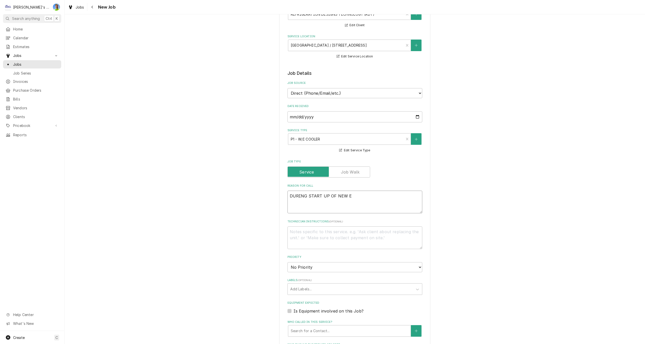
type textarea "DURING START UP OF NEW EQ"
type textarea "x"
type textarea "DURING START UP OF NEW EQU"
type textarea "x"
type textarea "DURING START UP OF NEW EQUI"
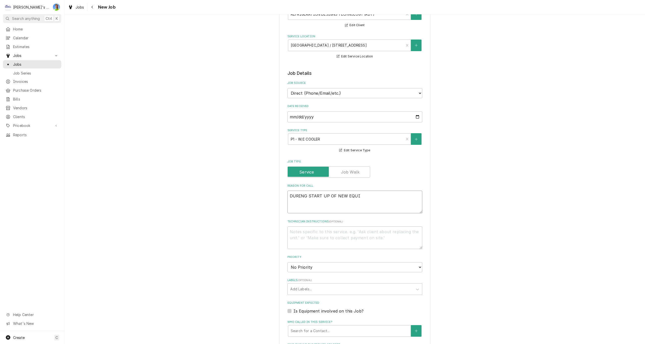
type textarea "x"
type textarea "DURING START UP OF NEW EQUIP"
type textarea "x"
type textarea "DURING START UP OF NEW EQUIPM"
type textarea "x"
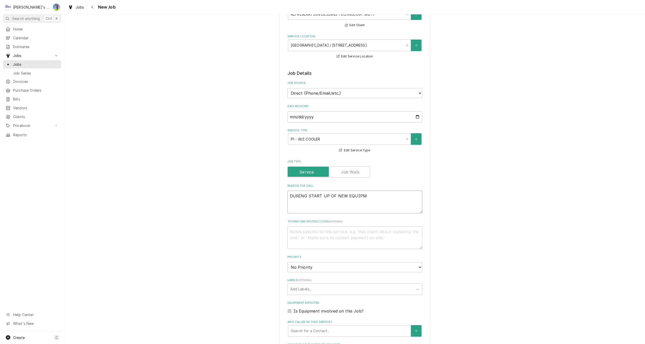
type textarea "DURING START UP OF NEW EQUIPME"
type textarea "x"
type textarea "DURING START UP OF NEW EQUIPMEN"
type textarea "x"
type textarea "DURING START UP OF NEW EQUIPMENT"
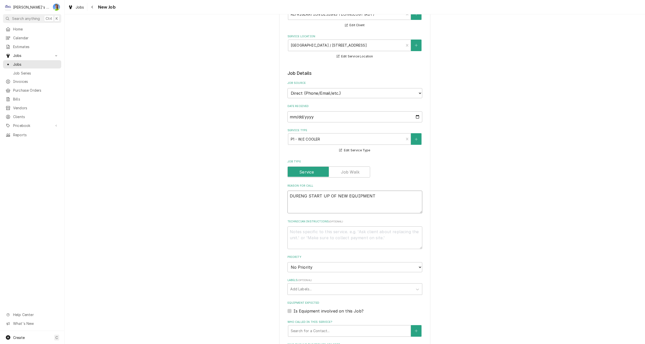
type textarea "x"
type textarea "DURING START UP OF NEW EQUIPMENT,"
type textarea "x"
type textarea "DURING START UP OF NEW EQUIPMENT,"
type textarea "x"
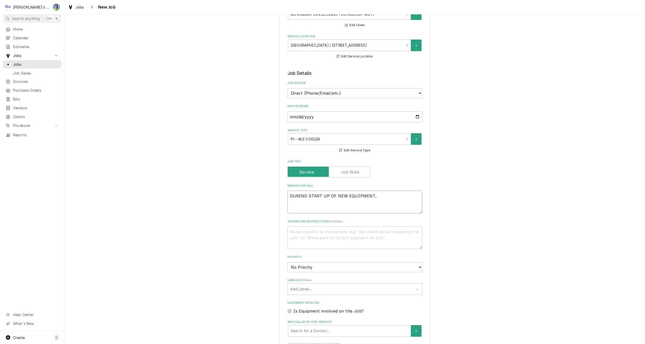
type textarea "DURING START UP OF NEW EQUIPMENT, P"
type textarea "x"
type textarea "DURING START UP OF NEW EQUIPMENT, PH"
type textarea "x"
type textarea "DURING START UP OF NEW EQUIPMENT, PHA"
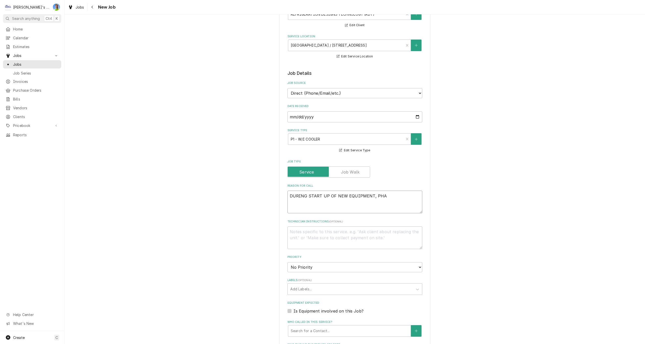
type textarea "x"
type textarea "DURING START UP OF NEW EQUIPMENT, PHAS"
type textarea "x"
type textarea "DURING START UP OF NEW EQUIPMENT, PHASE"
type textarea "x"
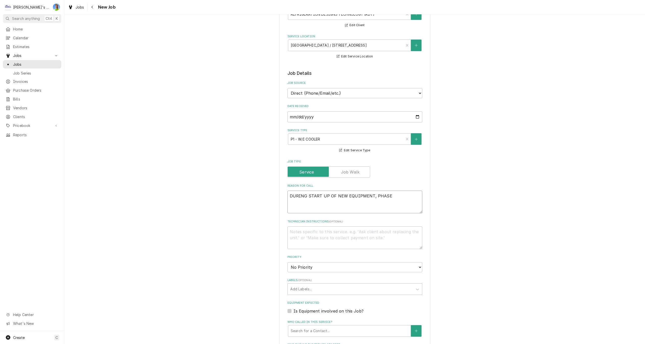
type textarea "DURING START UP OF NEW EQUIPMENT, PHASE"
type textarea "x"
type textarea "DURING START UP OF NEW EQUIPMENT, PHASE M"
type textarea "x"
type textarea "DURING START UP OF NEW EQUIPMENT, PHASE MO"
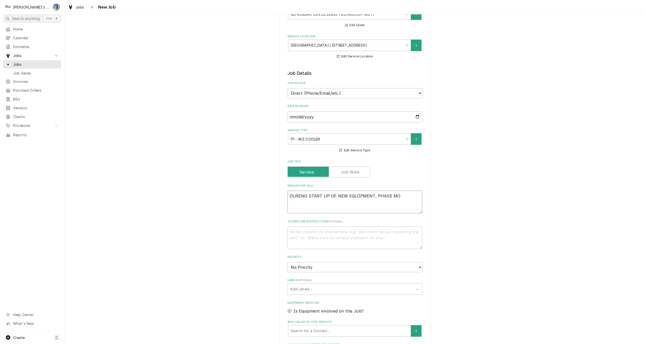
type textarea "x"
type textarea "DURING START UP OF NEW EQUIPMENT, PHASE MON"
type textarea "x"
type textarea "DURING START UP OF NEW EQUIPMENT, PHASE MONI"
type textarea "x"
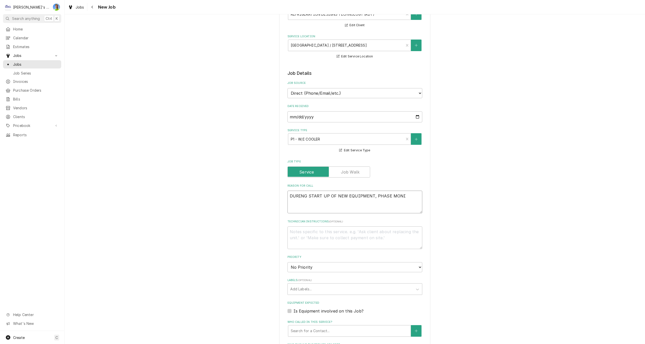
type textarea "DURING START UP OF NEW EQUIPMENT, PHASE MONIT"
type textarea "x"
type textarea "DURING START UP OF NEW EQUIPMENT, PHASE MONITO"
type textarea "x"
type textarea "DURING START UP OF NEW EQUIPMENT, PHASE MONITOR"
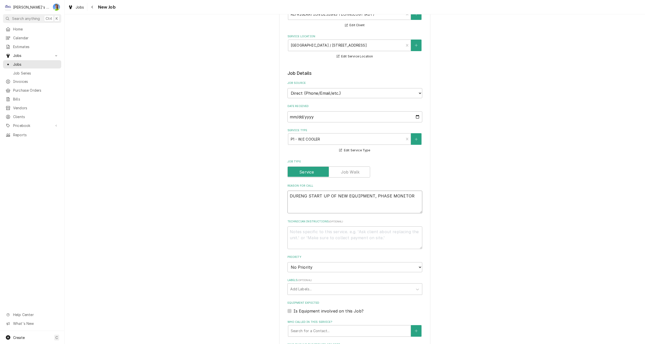
type textarea "x"
type textarea "DURING START UP OF NEW EQUIPMENT, PHASE MONITOR"
type textarea "x"
type textarea "DURING START UP OF NEW EQUIPMENT, PHASE MONITOR I"
type textarea "x"
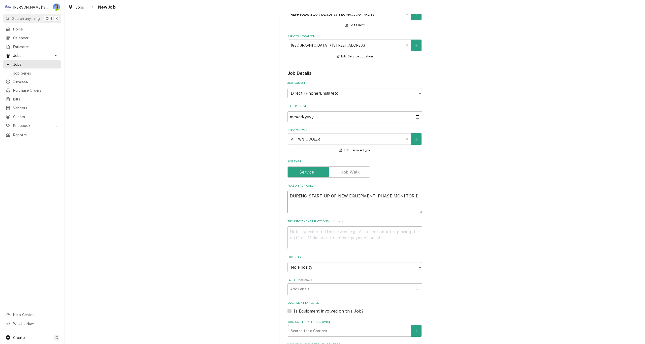
type textarea "DURING START UP OF NEW EQUIPMENT, PHASE MONITOR IS"
type textarea "x"
type textarea "DURING START UP OF NEW EQUIPMENT, PHASE MONITOR IS"
type textarea "x"
type textarea "DURING START UP OF NEW EQUIPMENT, PHASE MONITOR IS N"
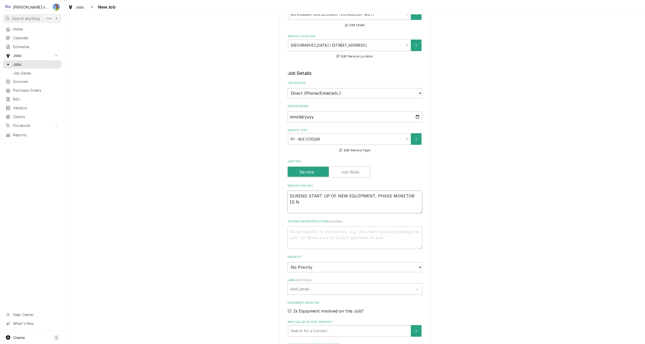
type textarea "x"
type textarea "DURING START UP OF NEW EQUIPMENT, PHASE MONITOR IS NO"
type textarea "x"
type textarea "DURING START UP OF NEW EQUIPMENT, PHASE MONITOR IS NOT"
type textarea "x"
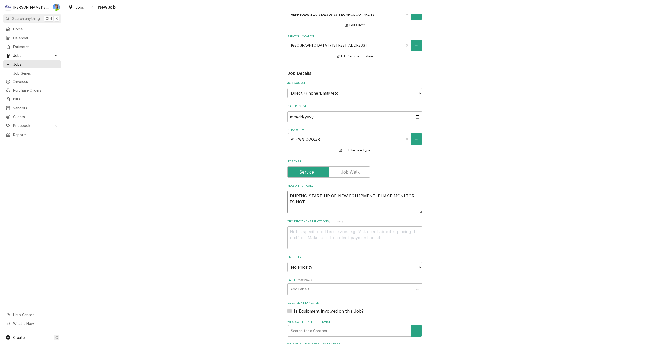
type textarea "DURING START UP OF NEW EQUIPMENT, PHASE MONITOR IS NOT"
type textarea "x"
type textarea "DURING START UP OF NEW EQUIPMENT, PHASE MONITOR IS NOT W"
type textarea "x"
type textarea "DURING START UP OF NEW EQUIPMENT, PHASE MONITOR IS NOT WO"
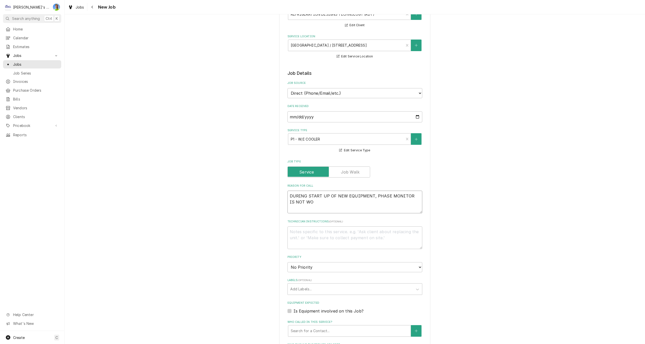
type textarea "x"
type textarea "DURING START UP OF NEW EQUIPMENT, PHASE MONITOR IS NOT WOR"
type textarea "x"
type textarea "DURING START UP OF NEW EQUIPMENT, PHASE MONITOR IS NOT WORK"
type textarea "x"
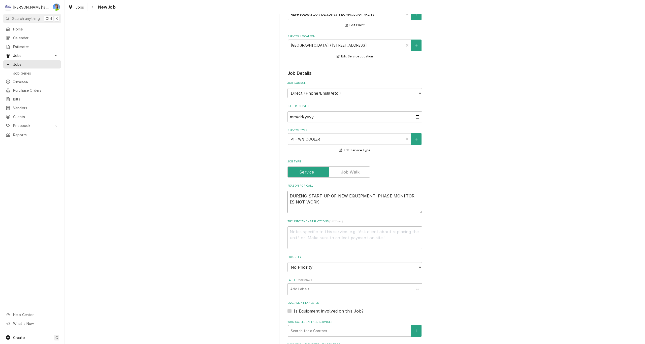
type textarea "DURING START UP OF NEW EQUIPMENT, PHASE MONITOR IS NOT WORKI"
type textarea "x"
type textarea "DURING START UP OF NEW EQUIPMENT, PHASE MONITOR IS NOT WORKIN"
type textarea "x"
type textarea "DURING START UP OF NEW EQUIPMENT, PHASE MONITOR IS NOT WORKING"
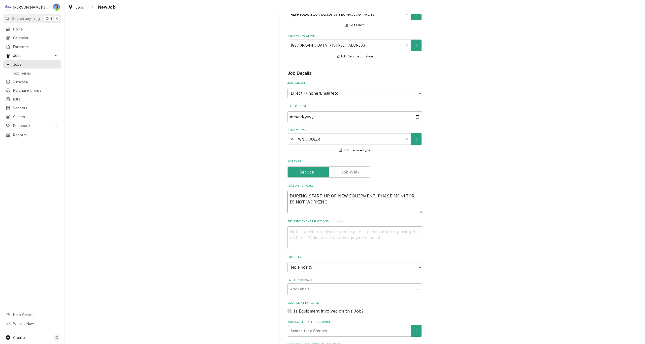
type textarea "x"
type textarea "DURING START UP OF NEW EQUIPMENT, PHASE MONITOR IS NOT WORKING."
type textarea "x"
type textarea "DURING START UP OF NEW EQUIPMENT, PHASE MONITOR IS NOT WORKING."
type textarea "x"
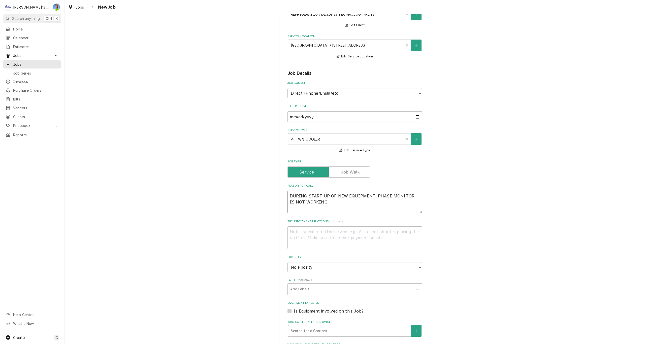
type textarea "DURING START UP OF NEW EQUIPMENT, PHASE MONITOR IS NOT WORKING. R"
type textarea "x"
type textarea "DURING START UP OF NEW EQUIPMENT, PHASE MONITOR IS NOT WORKING. RD"
type textarea "x"
type textarea "DURING START UP OF NEW EQUIPMENT, PHASE MONITOR IS NOT WORKING. RDT"
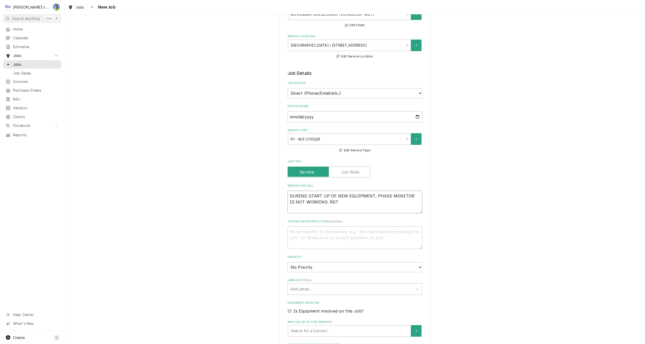
type textarea "x"
type textarea "DURING START UP OF NEW EQUIPMENT, PHASE MONITOR IS NOT WORKING. RDT"
type textarea "x"
type textarea "DURING START UP OF NEW EQUIPMENT, PHASE MONITOR IS NOT WORKING. RDT I"
type textarea "x"
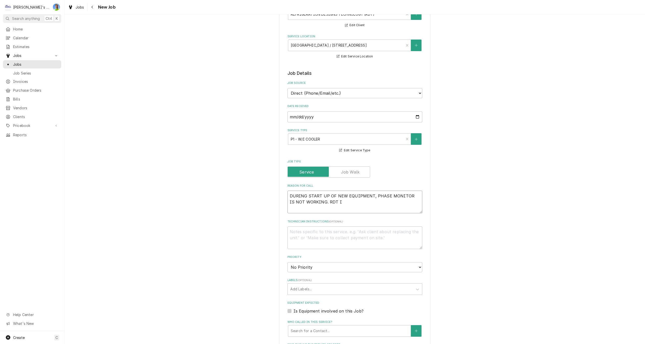
type textarea "DURING START UP OF NEW EQUIPMENT, PHASE MONITOR IS NOT WORKING. RDT IS"
type textarea "x"
type textarea "DURING START UP OF NEW EQUIPMENT, PHASE MONITOR IS NOT WORKING. RDT IS"
type textarea "x"
type textarea "DURING START UP OF NEW EQUIPMENT, PHASE MONITOR IS NOT WORKING. RDT IS S"
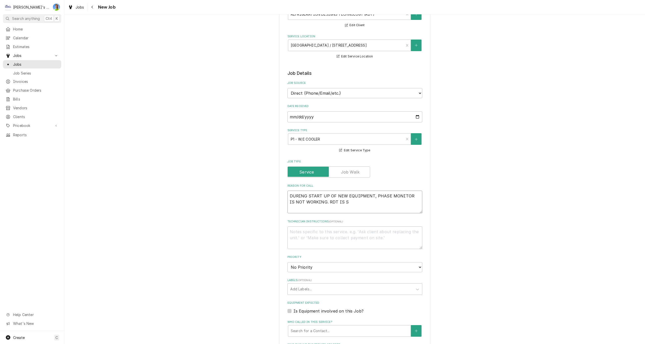
type textarea "x"
type textarea "DURING START UP OF NEW EQUIPMENT, PHASE MONITOR IS NOT WORKING. RDT IS SH"
type textarea "x"
type textarea "DURING START UP OF NEW EQUIPMENT, PHASE MONITOR IS NOT WORKING. RDT IS SHI"
type textarea "x"
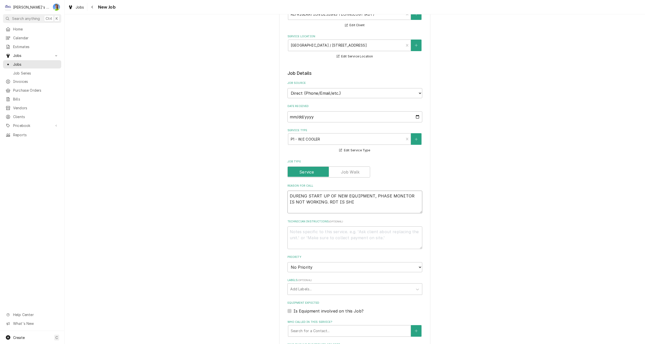
type textarea "DURING START UP OF NEW EQUIPMENT, PHASE MONITOR IS NOT WORKING. RDT IS SHIP"
type textarea "x"
type textarea "DURING START UP OF NEW EQUIPMENT, PHASE MONITOR IS NOT WORKING. RDT IS SHIPP"
type textarea "x"
type textarea "DURING START UP OF NEW EQUIPMENT, PHASE MONITOR IS NOT WORKING. RDT IS SHIPPI"
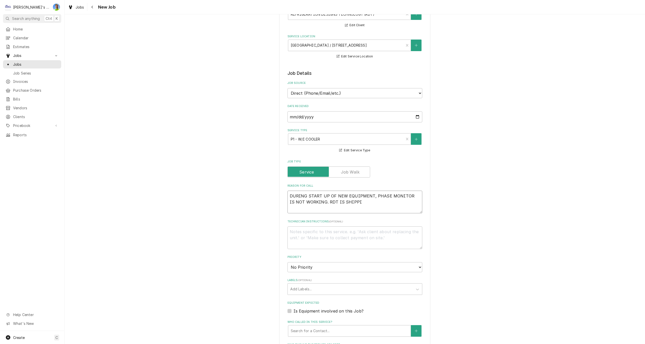
type textarea "x"
type textarea "DURING START UP OF NEW EQUIPMENT, PHASE MONITOR IS NOT WORKING. RDT IS SHIPPIN"
type textarea "x"
type textarea "DURING START UP OF NEW EQUIPMENT, PHASE MONITOR IS NOT WORKING. RDT IS SHIPPING"
type textarea "x"
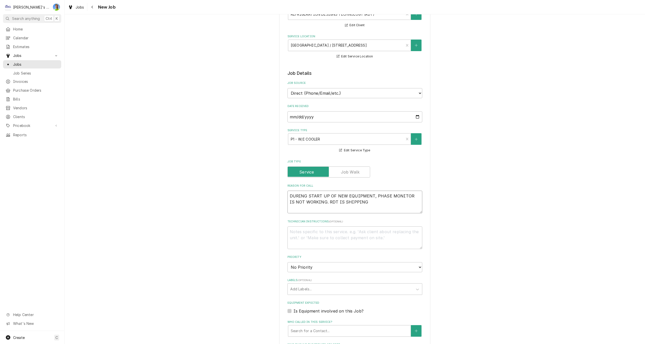
type textarea "DURING START UP OF NEW EQUIPMENT, PHASE MONITOR IS NOT WORKING. RDT IS SHIPPING"
type textarea "x"
type textarea "DURING START UP OF NEW EQUIPMENT, PHASE MONITOR IS NOT WORKING. RDT IS SHIPPING…"
type textarea "x"
type textarea "DURING START UP OF NEW EQUIPMENT, PHASE MONITOR IS NOT WORKING. RDT IS SHIPPING…"
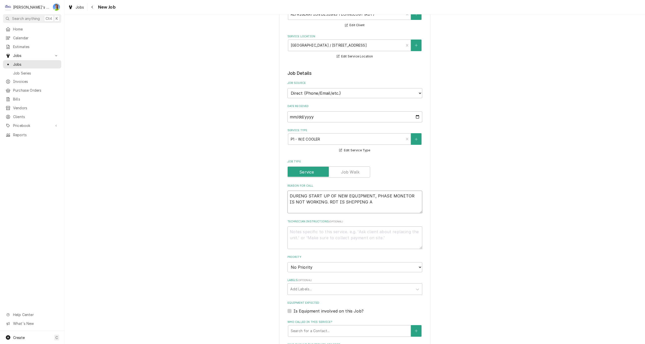
type textarea "x"
type textarea "DURING START UP OF NEW EQUIPMENT, PHASE MONITOR IS NOT WORKING. RDT IS SHIPPING…"
type textarea "x"
type textarea "DURING START UP OF NEW EQUIPMENT, PHASE MONITOR IS NOT WORKING. RDT IS SHIPPING…"
type textarea "x"
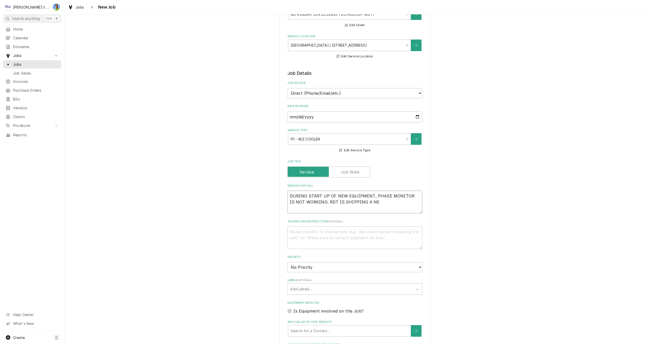
type textarea "DURING START UP OF NEW EQUIPMENT, PHASE MONITOR IS NOT WORKING. RDT IS SHIPPING…"
type textarea "x"
type textarea "DURING START UP OF NEW EQUIPMENT, PHASE MONITOR IS NOT WORKING. RDT IS SHIPPING…"
type textarea "x"
type textarea "DURING START UP OF NEW EQUIPMENT, PHASE MONITOR IS NOT WORKING. RDT IS SHIPPING…"
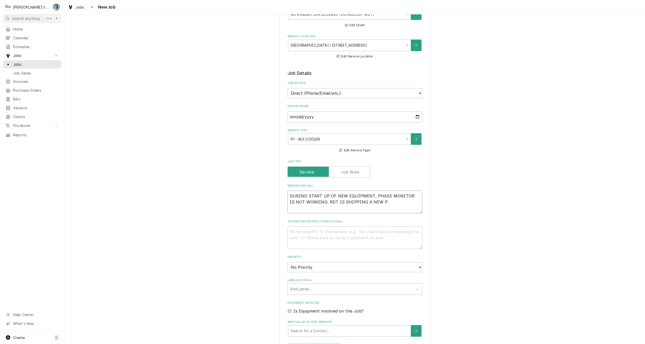
type textarea "x"
type textarea "DURING START UP OF NEW EQUIPMENT, PHASE MONITOR IS NOT WORKING. RDT IS SHIPPING…"
type textarea "x"
type textarea "DURING START UP OF NEW EQUIPMENT, PHASE MONITOR IS NOT WORKING. RDT IS SHIPPING…"
type textarea "x"
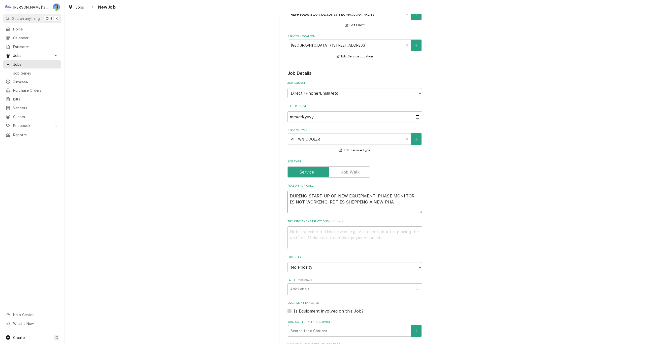
type textarea "DURING START UP OF NEW EQUIPMENT, PHASE MONITOR IS NOT WORKING. RDT IS SHIPPING…"
type textarea "x"
type textarea "DURING START UP OF NEW EQUIPMENT, PHASE MONITOR IS NOT WORKING. RDT IS SHIPPING…"
type textarea "x"
type textarea "DURING START UP OF NEW EQUIPMENT, PHASE MONITOR IS NOT WORKING. RDT IS SHIPPING…"
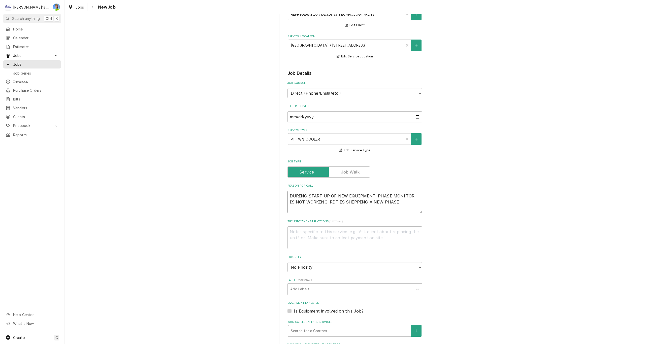
type textarea "x"
type textarea "DURING START UP OF NEW EQUIPMENT, PHASE MONITOR IS NOT WORKING. RDT IS SHIPPING…"
type textarea "x"
type textarea "DURING START UP OF NEW EQUIPMENT, PHASE MONITOR IS NOT WORKING. RDT IS SHIPPING…"
type textarea "x"
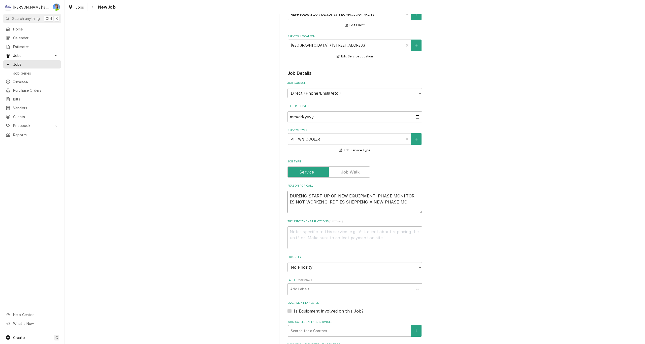
type textarea "DURING START UP OF NEW EQUIPMENT, PHASE MONITOR IS NOT WORKING. RDT IS SHIPPING…"
type textarea "x"
type textarea "DURING START UP OF NEW EQUIPMENT, PHASE MONITOR IS NOT WORKING. RDT IS SHIPPING…"
type textarea "x"
type textarea "DURING START UP OF NEW EQUIPMENT, PHASE MONITOR IS NOT WORKING. RDT IS SHIPPING…"
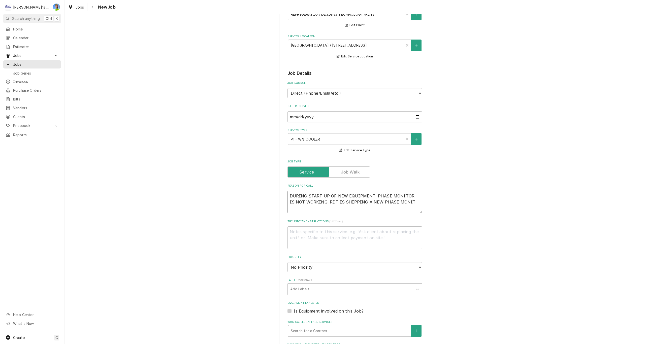
type textarea "x"
type textarea "DURING START UP OF NEW EQUIPMENT, PHASE MONITOR IS NOT WORKING. RDT IS SHIPPING…"
type textarea "x"
type textarea "DURING START UP OF NEW EQUIPMENT, PHASE MONITOR IS NOT WORKING. RDT IS SHIPPING…"
click at [406, 266] on select "No Priority Urgent High Medium Low" at bounding box center [354, 267] width 135 height 10
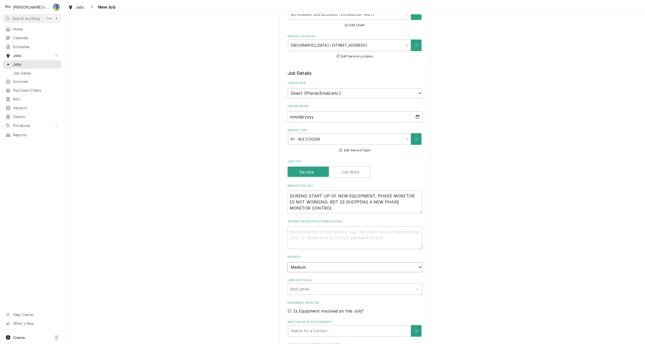
click at [287, 262] on select "No Priority Urgent High Medium Low" at bounding box center [354, 267] width 135 height 10
click at [313, 289] on div "Labels" at bounding box center [350, 289] width 120 height 9
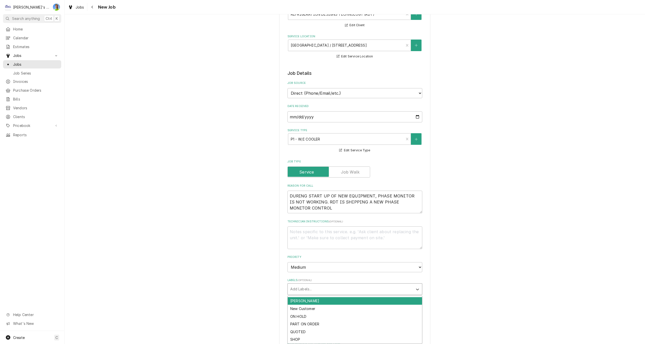
scroll to position [29, 0]
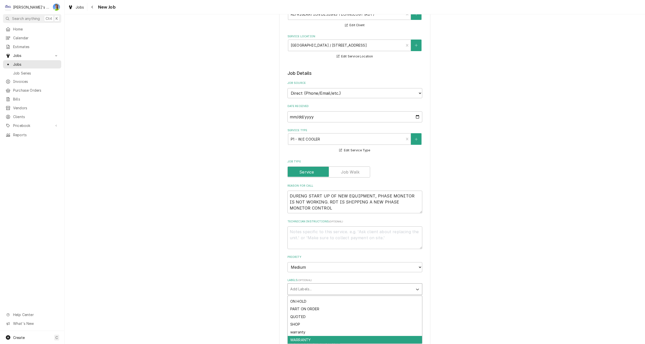
click at [315, 340] on div "WARRANTY" at bounding box center [355, 340] width 134 height 8
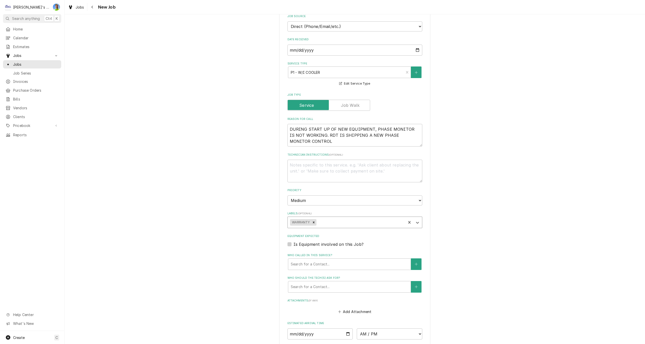
scroll to position [126, 0]
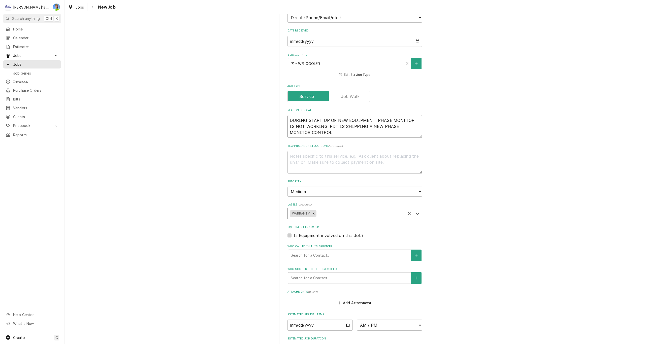
click at [287, 120] on textarea "DURING START UP OF NEW EQUIPMENT, PHASE MONITOR IS NOT WORKING. RDT IS SHIPPING…" at bounding box center [354, 126] width 135 height 23
click at [333, 135] on textarea "8/22/2025 - DURING START UP OF NEW EQUIPMENT, PHASE MONITOR IS NOT WORKING. RDT…" at bounding box center [354, 126] width 135 height 23
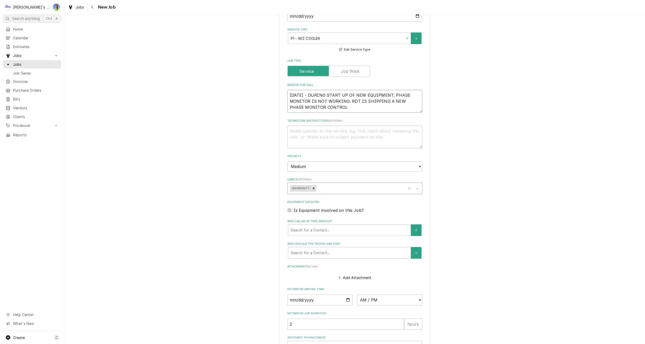
scroll to position [176, 0]
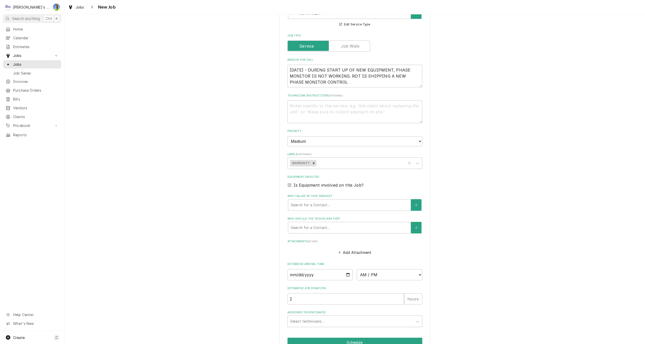
click at [293, 185] on label "Is Equipment involved on this Job?" at bounding box center [328, 185] width 70 height 6
click at [293, 185] on input "Equipment Expected" at bounding box center [360, 187] width 135 height 11
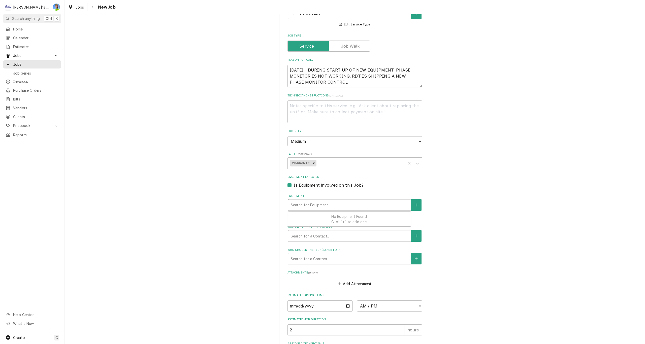
click at [311, 207] on div "Equipment" at bounding box center [349, 205] width 117 height 9
click at [415, 207] on button "Equipment" at bounding box center [416, 205] width 11 height 12
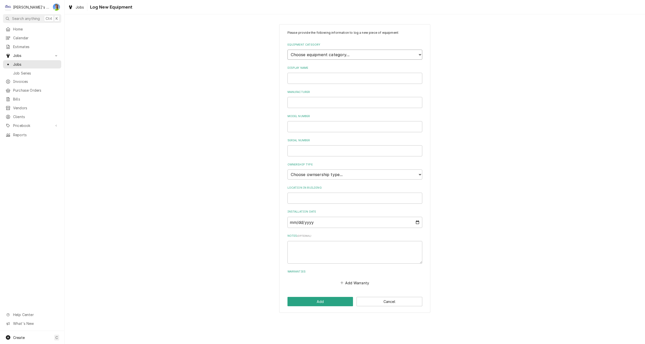
click at [374, 53] on select "Choose equipment category... Ice Machines Refrigeration HVAC Other" at bounding box center [354, 55] width 135 height 10
click at [287, 50] on select "Choose equipment category... Ice Machines Refrigeration HVAC Other" at bounding box center [354, 55] width 135 height 10
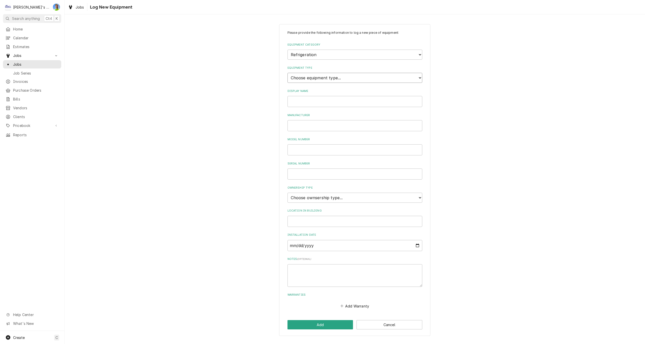
click at [356, 79] on select "Choose equipment type... Bar Refrigeration Blast Chiller Chef Base Freezer Chef…" at bounding box center [354, 78] width 135 height 10
click at [287, 73] on select "Choose equipment type... Bar Refrigeration Blast Chiller Chef Base Freezer Chef…" at bounding box center [354, 78] width 135 height 10
click at [315, 104] on input "Display Name" at bounding box center [354, 101] width 135 height 11
click at [418, 247] on input "Installation Date" at bounding box center [354, 245] width 135 height 11
click at [333, 275] on textarea "Notes ( optional )" at bounding box center [354, 275] width 135 height 23
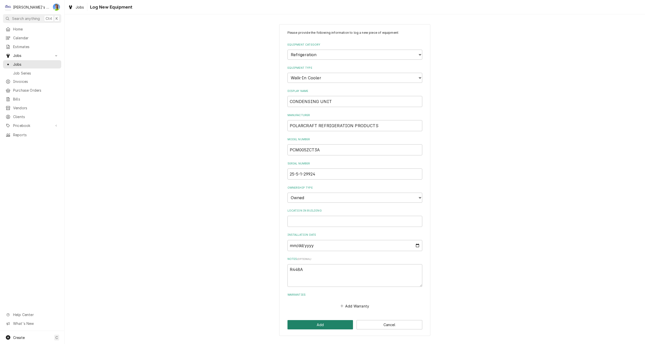
click at [320, 327] on button "Add" at bounding box center [320, 324] width 66 height 9
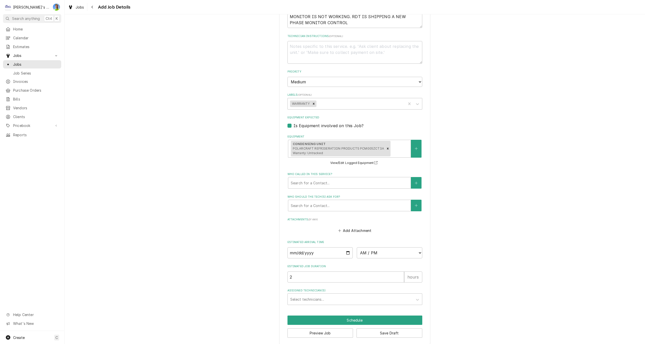
scroll to position [240, 0]
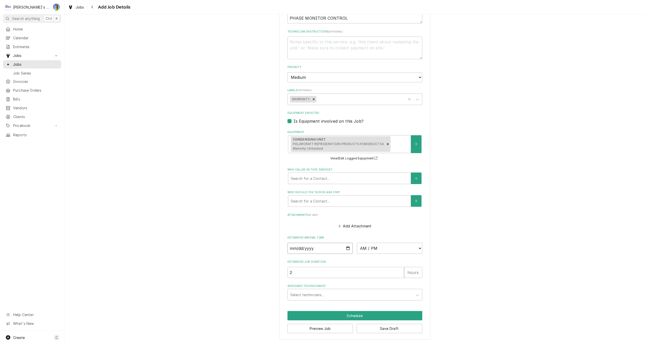
click at [346, 251] on input "Date" at bounding box center [319, 248] width 65 height 11
click at [442, 269] on div "Please provide the following information to create a job: Client Details Client…" at bounding box center [354, 61] width 580 height 565
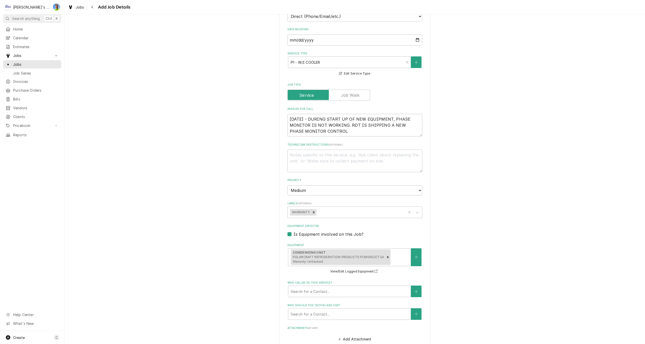
scroll to position [114, 0]
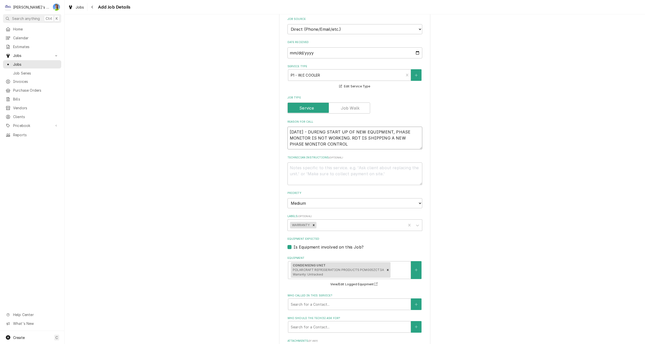
click at [339, 146] on textarea "8/22/2025 - DURING START UP OF NEW EQUIPMENT, PHASE MONITOR IS NOT WORKING. RDT…" at bounding box center [354, 138] width 135 height 23
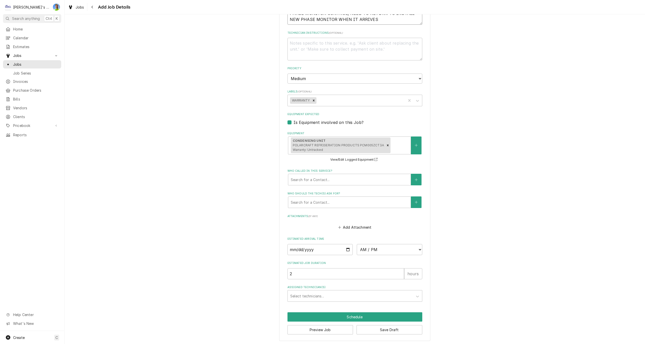
scroll to position [246, 0]
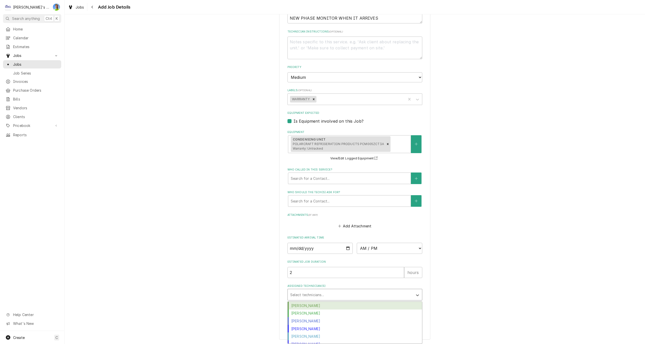
click at [406, 295] on div "Assigned Technician(s)" at bounding box center [350, 294] width 120 height 9
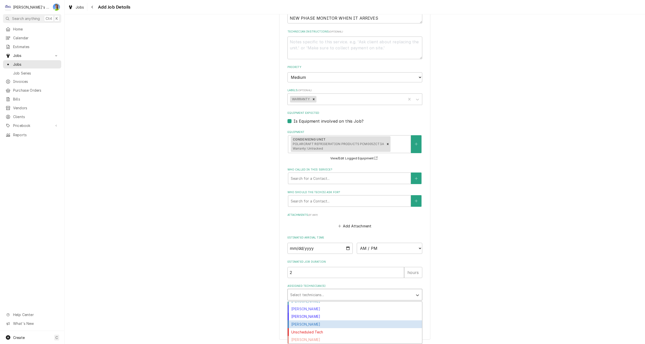
click at [374, 325] on div "[PERSON_NAME]" at bounding box center [355, 324] width 134 height 8
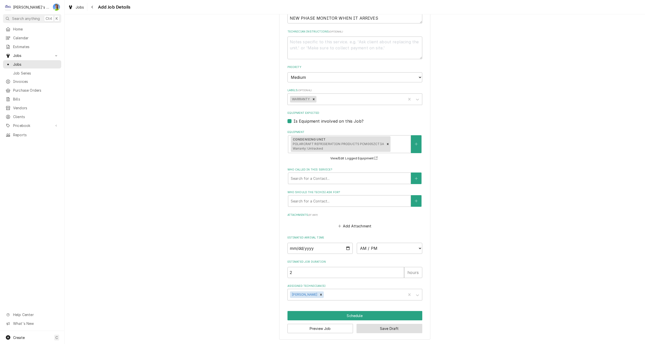
click at [402, 330] on button "Save Draft" at bounding box center [389, 328] width 66 height 9
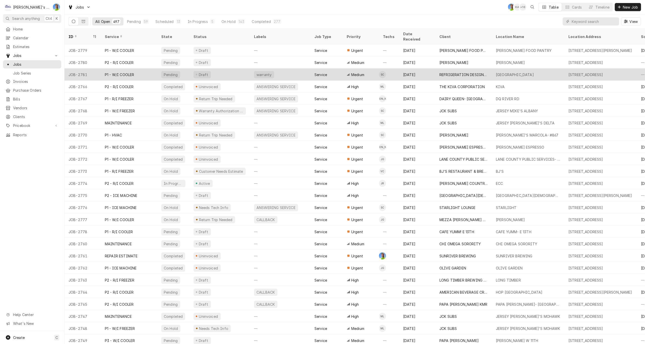
click at [471, 72] on div "REFRIGERATION DESIGNS TECHNOLOGY (RDT)" at bounding box center [463, 74] width 48 height 5
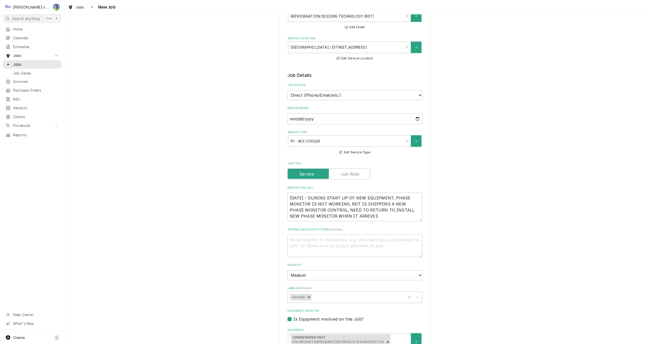
scroll to position [50, 0]
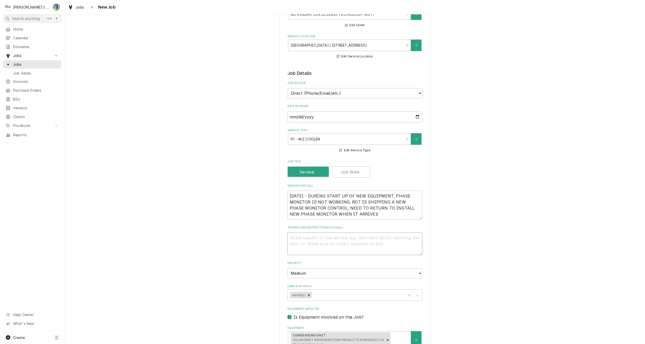
click at [343, 240] on textarea "Technician Instructions ( optional )" at bounding box center [354, 244] width 135 height 23
type textarea "x"
type textarea "W"
type textarea "x"
type textarea "WA"
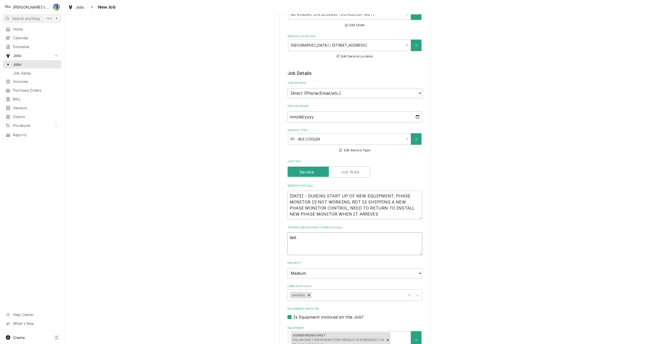
type textarea "x"
type textarea "WAR"
type textarea "x"
type textarea "WARR"
type textarea "x"
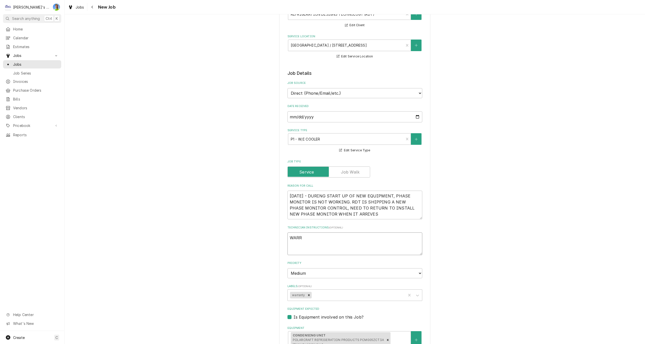
type textarea "WARRA"
type textarea "x"
type textarea "WARRAN"
type textarea "x"
type textarea "WARRANT"
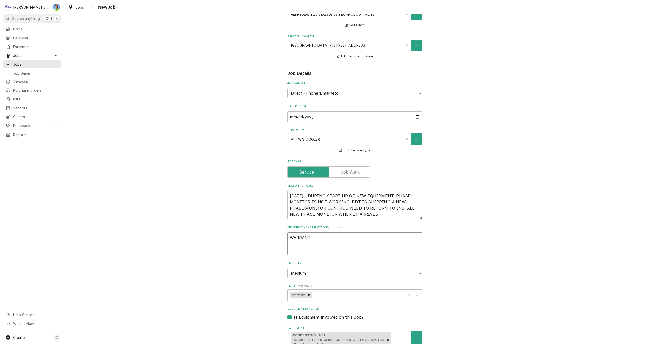
type textarea "x"
type textarea "WARRANTY"
type textarea "x"
type textarea "WARRANTY"
type textarea "x"
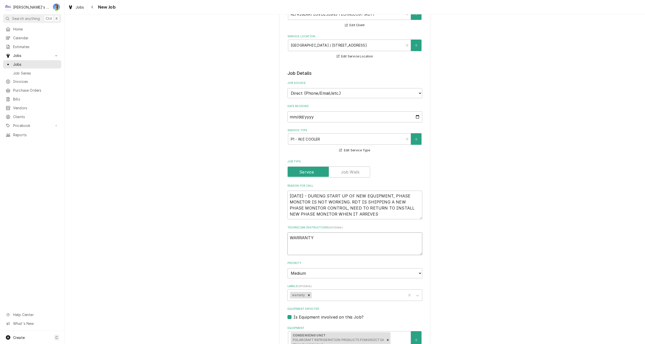
type textarea "WARRANTY C"
type textarea "x"
type textarea "WARRANTY CA"
type textarea "x"
type textarea "WARRANTY CAL"
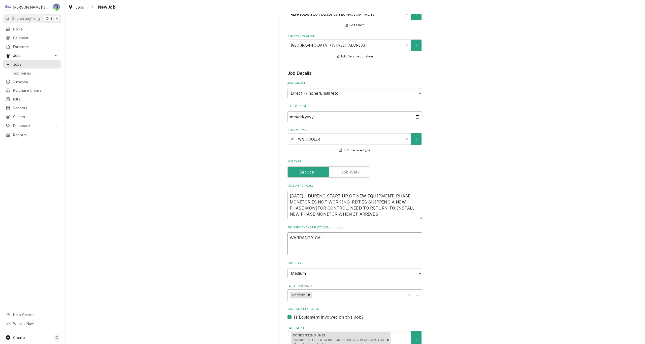
type textarea "x"
type textarea "WARRANTY CALL"
type textarea "x"
type textarea "WARRANTY CALL"
type textarea "x"
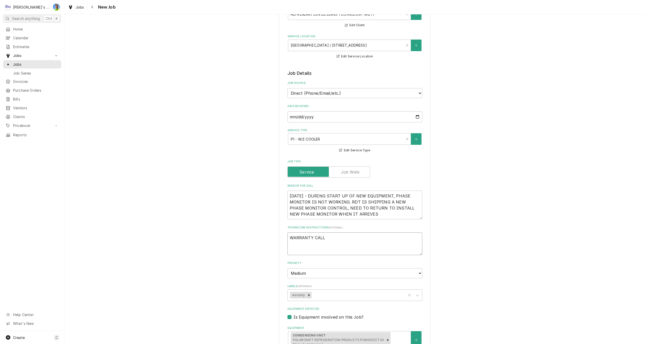
type textarea "WARRANTY CALL C"
type textarea "x"
type textarea "WARRANTY CALL CR"
type textarea "x"
type textarea "WARRANTY CALL CRE"
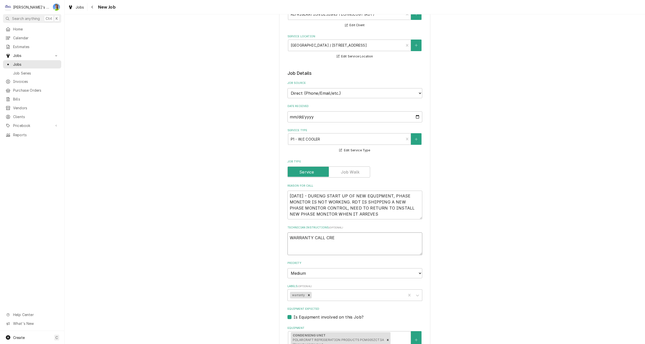
type textarea "x"
type textarea "WARRANTY CALL CREA"
type textarea "x"
type textarea "WARRANTY CALL CREAT"
type textarea "x"
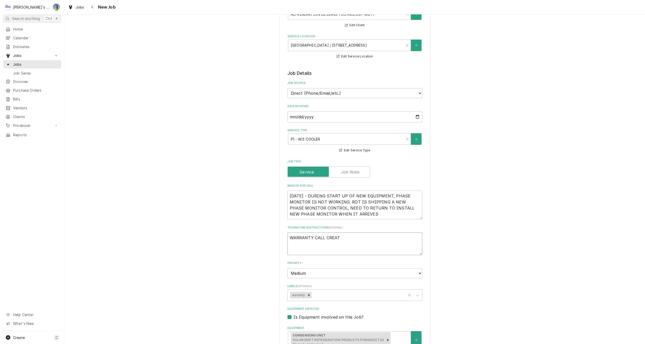
type textarea "WARRANTY CALL CREATE"
type textarea "x"
type textarea "WARRANTY CALL CREATED"
type textarea "x"
type textarea "WARRANTY CALL CREATED"
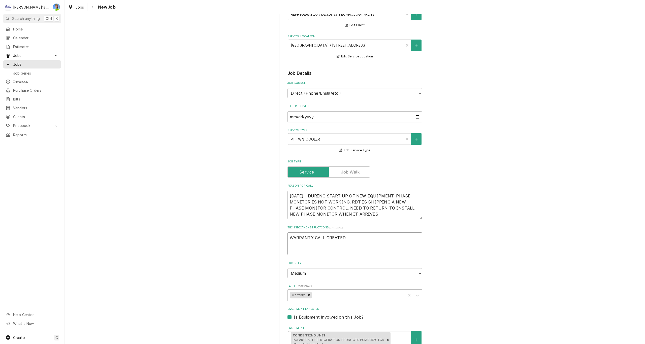
type textarea "x"
type textarea "WARRANTY CALL CREATED F"
type textarea "x"
type textarea "WARRANTY CALL CREATED FR"
type textarea "x"
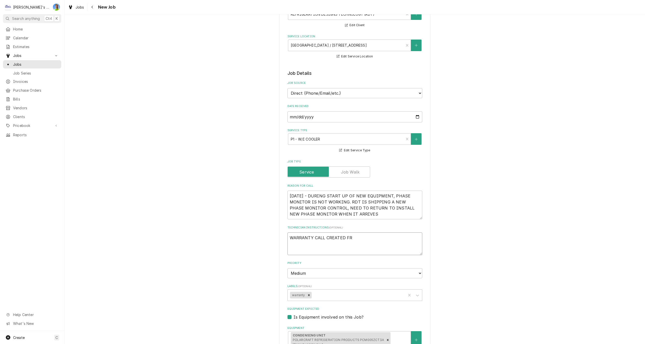
type textarea "WARRANTY CALL CREATED FRO"
type textarea "x"
type textarea "WARRANTY CALL CREATED FROM"
type textarea "x"
type textarea "WARRANTY CALL CREATED FROM"
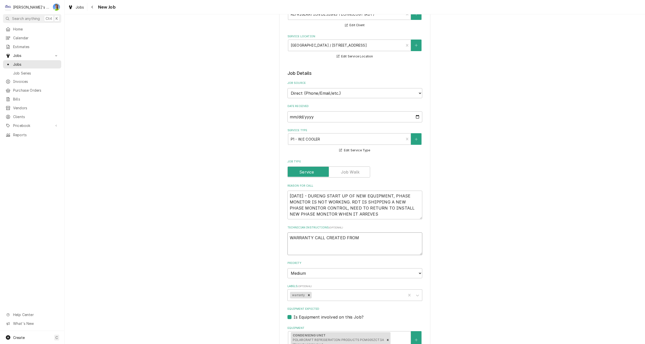
type textarea "x"
type textarea "WARRANTY CALL CREATED FROM I"
type textarea "x"
type textarea "WARRANTY CALL CREATED FROM IN"
type textarea "x"
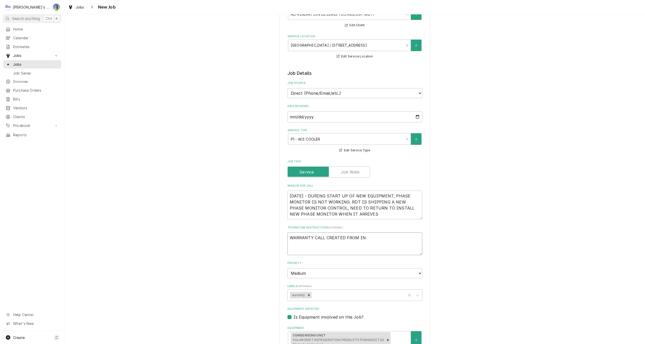
type textarea "WARRANTY CALL CREATED FROM INS"
type textarea "x"
type textarea "WARRANTY CALL CREATED FROM INST"
type textarea "x"
type textarea "WARRANTY CALL CREATED FROM INSTA"
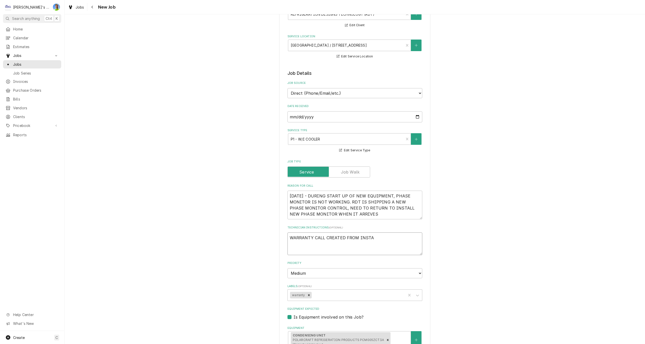
type textarea "x"
type textarea "WARRANTY CALL CREATED FROM INSTAL"
type textarea "x"
type textarea "WARRANTY CALL CREATED FROM INSTALL"
type textarea "x"
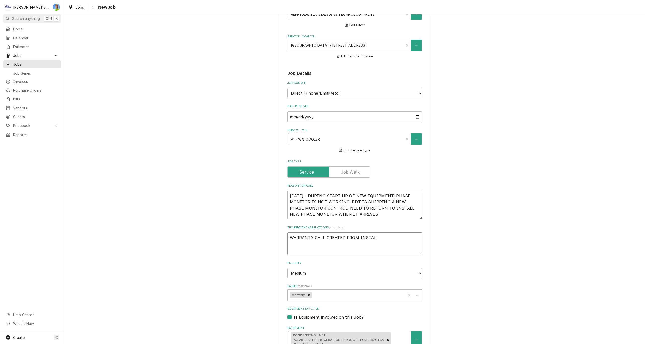
type textarea "WARRANTY CALL CREATED FROM INSTALL"
type textarea "x"
type textarea "WARRANTY CALL CREATED FROM INSTALL J"
type textarea "x"
type textarea "WARRANTY CALL CREATED FROM INSTALL JO"
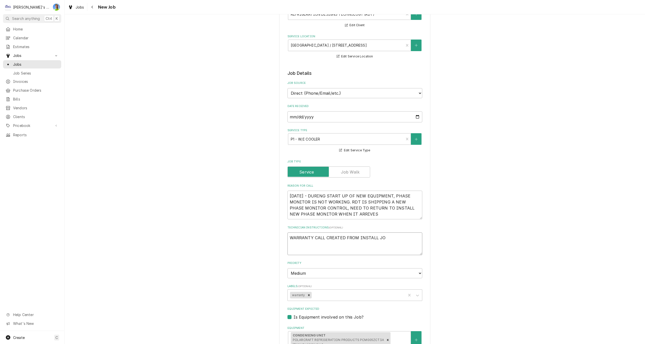
type textarea "x"
type textarea "WARRANTY CALL CREATED FROM INSTALL JOB"
type textarea "x"
type textarea "WARRANTY CALL CREATED FROM INSTALL JOB#"
type textarea "x"
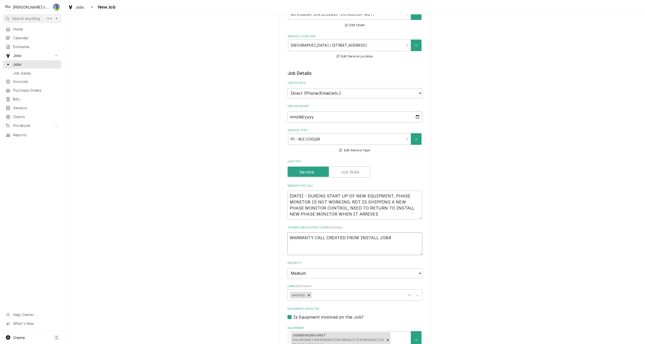
type textarea "WARRANTY CALL CREATED FROM INSTALL JOB#2"
type textarea "x"
type textarea "WARRANTY CALL CREATED FROM INSTALL JOB#24"
type textarea "x"
type textarea "WARRANTY CALL CREATED FROM INSTALL JOB#248"
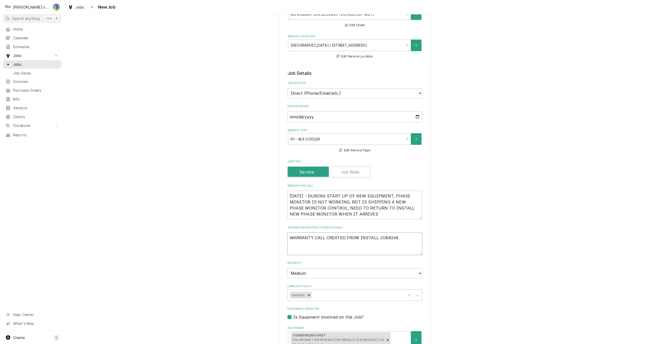
type textarea "x"
type textarea "WARRANTY CALL CREATED FROM INSTALL JOB#2488"
type textarea "x"
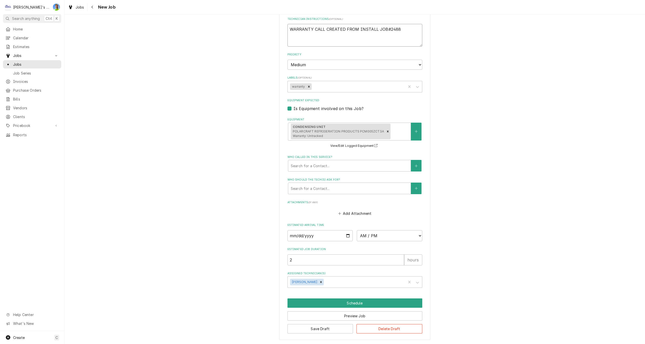
scroll to position [259, 0]
type textarea "WARRANTY CALL CREATED FROM INSTALL JOB#2488"
click at [333, 329] on button "Save Draft" at bounding box center [320, 328] width 66 height 9
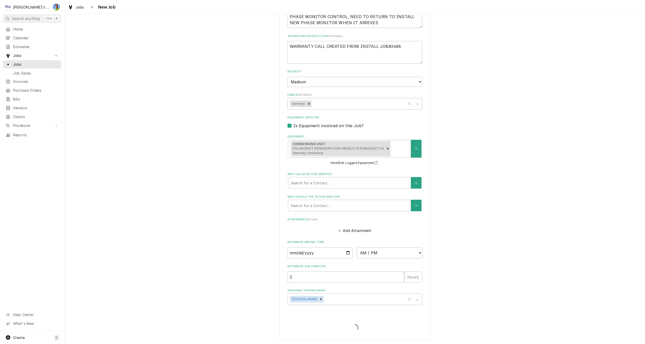
scroll to position [242, 0]
type textarea "x"
